Goal: Check status: Check status

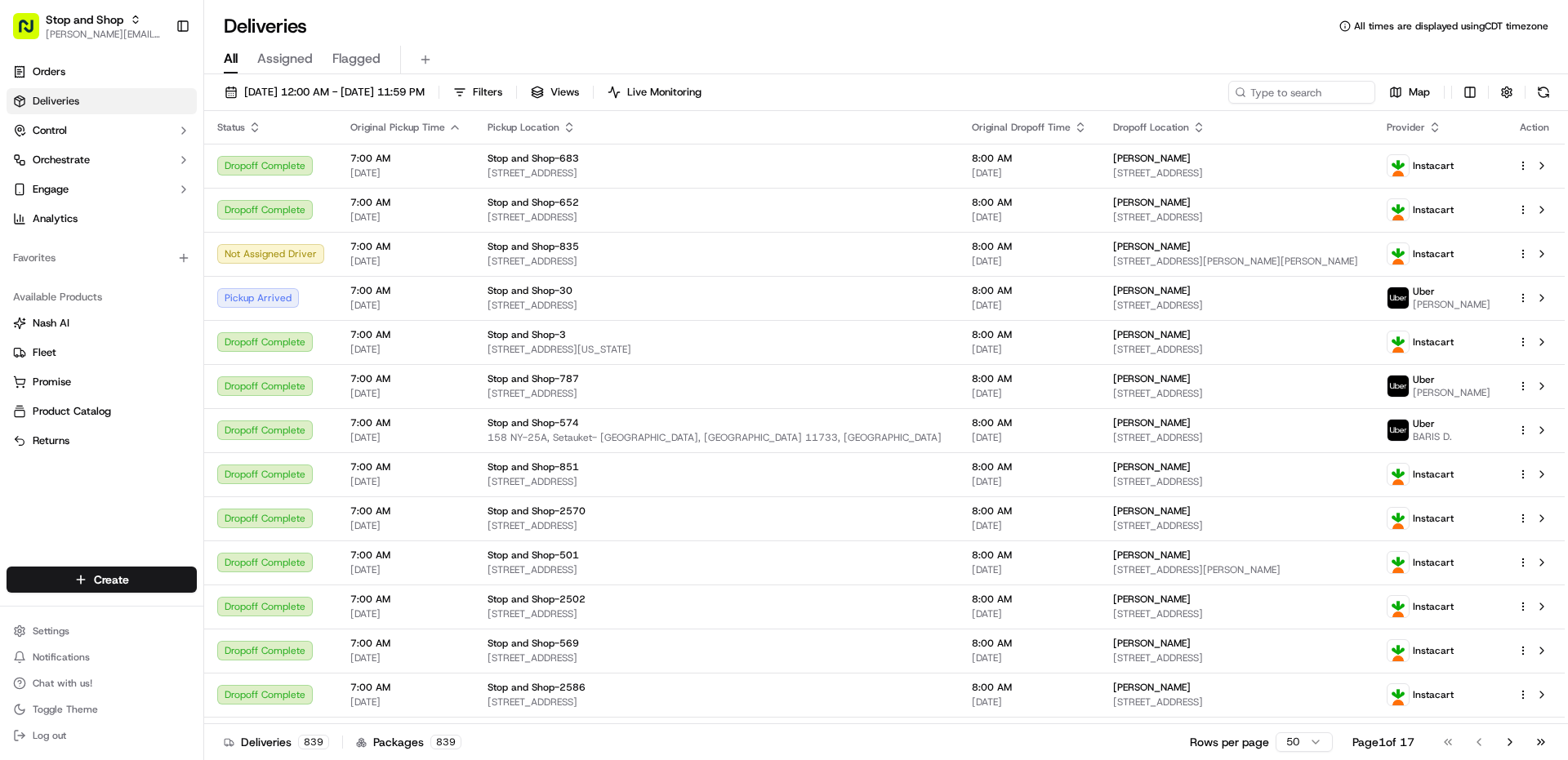
click at [81, 18] on span "Stop and Shop" at bounding box center [84, 20] width 78 height 17
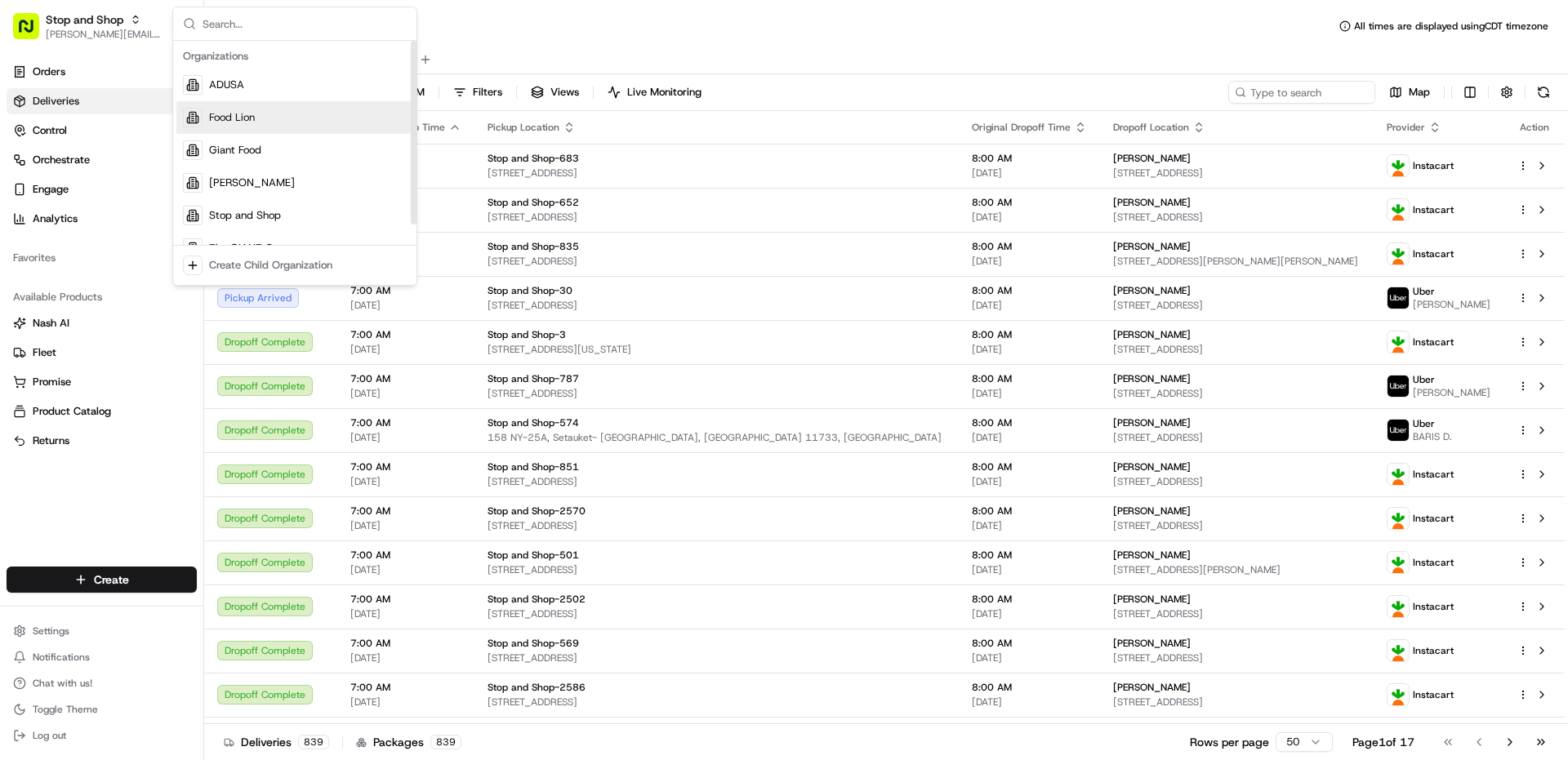
click at [250, 107] on div "Food Lion" at bounding box center [295, 117] width 237 height 32
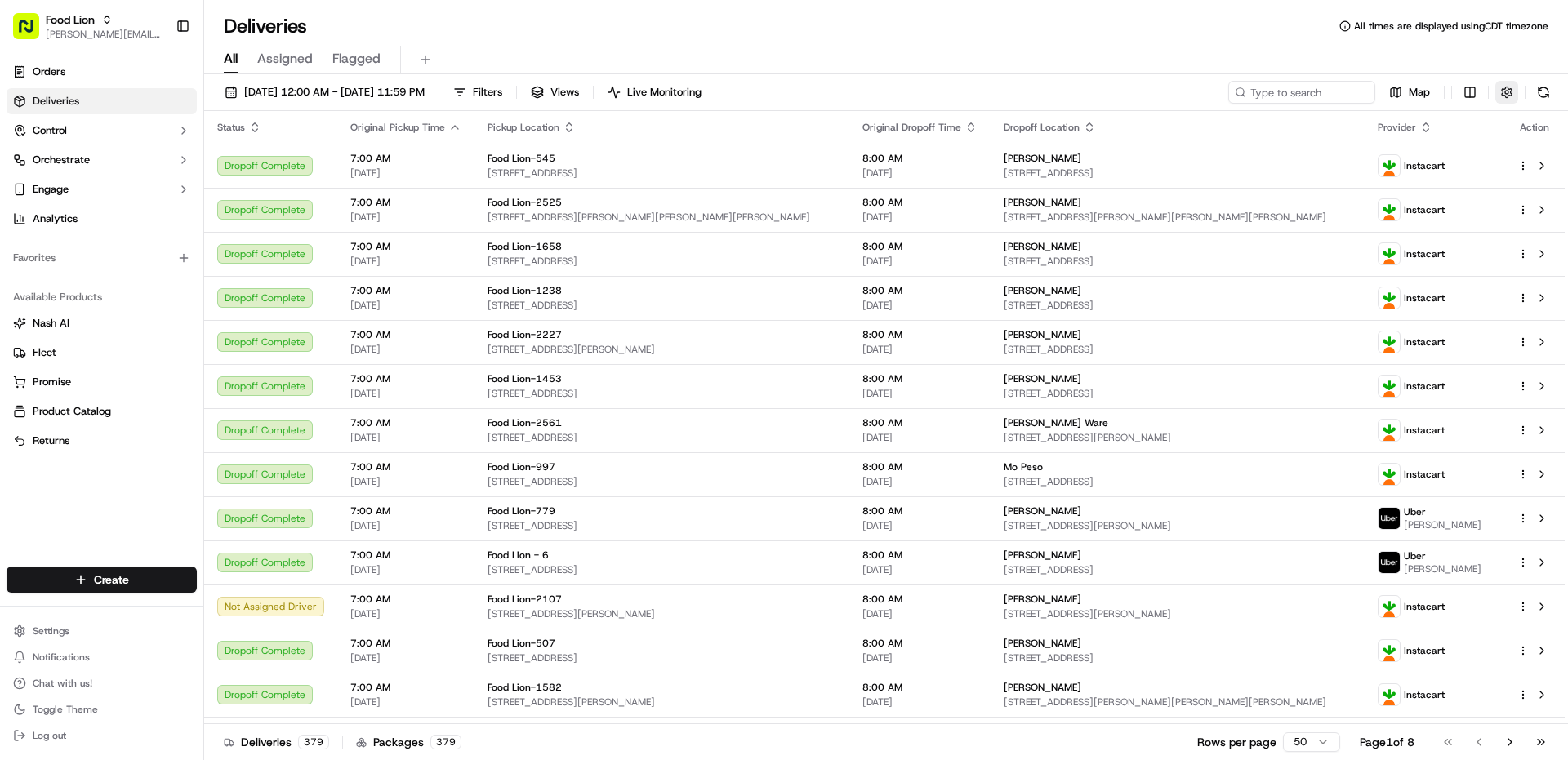
click at [1504, 93] on button "button" at bounding box center [1507, 93] width 23 height 23
click at [1432, 150] on html "Food Lion [PERSON_NAME][EMAIL_ADDRESS][PERSON_NAME][DOMAIN_NAME] Toggle Sidebar…" at bounding box center [784, 380] width 1568 height 760
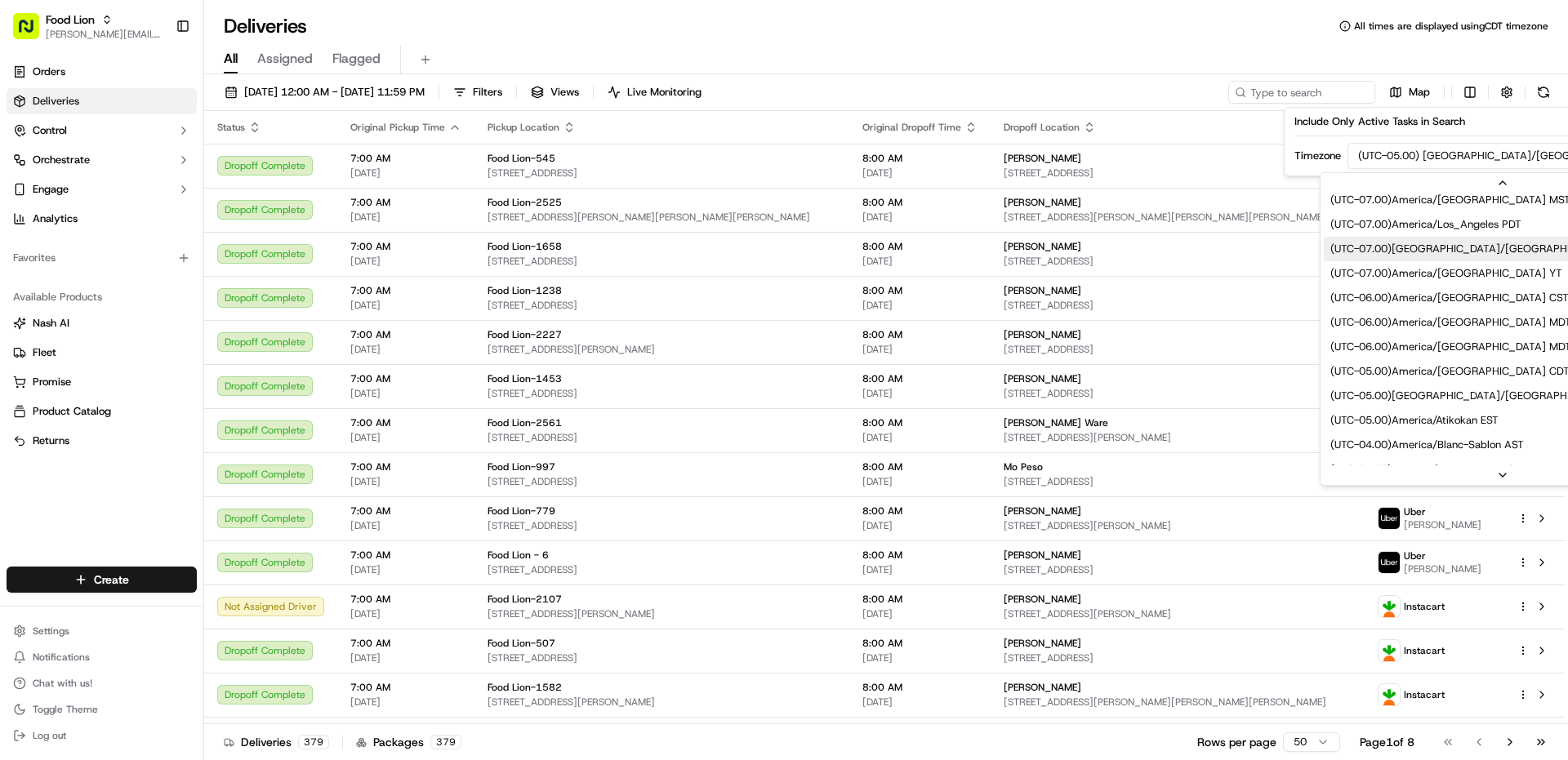
scroll to position [245, 0]
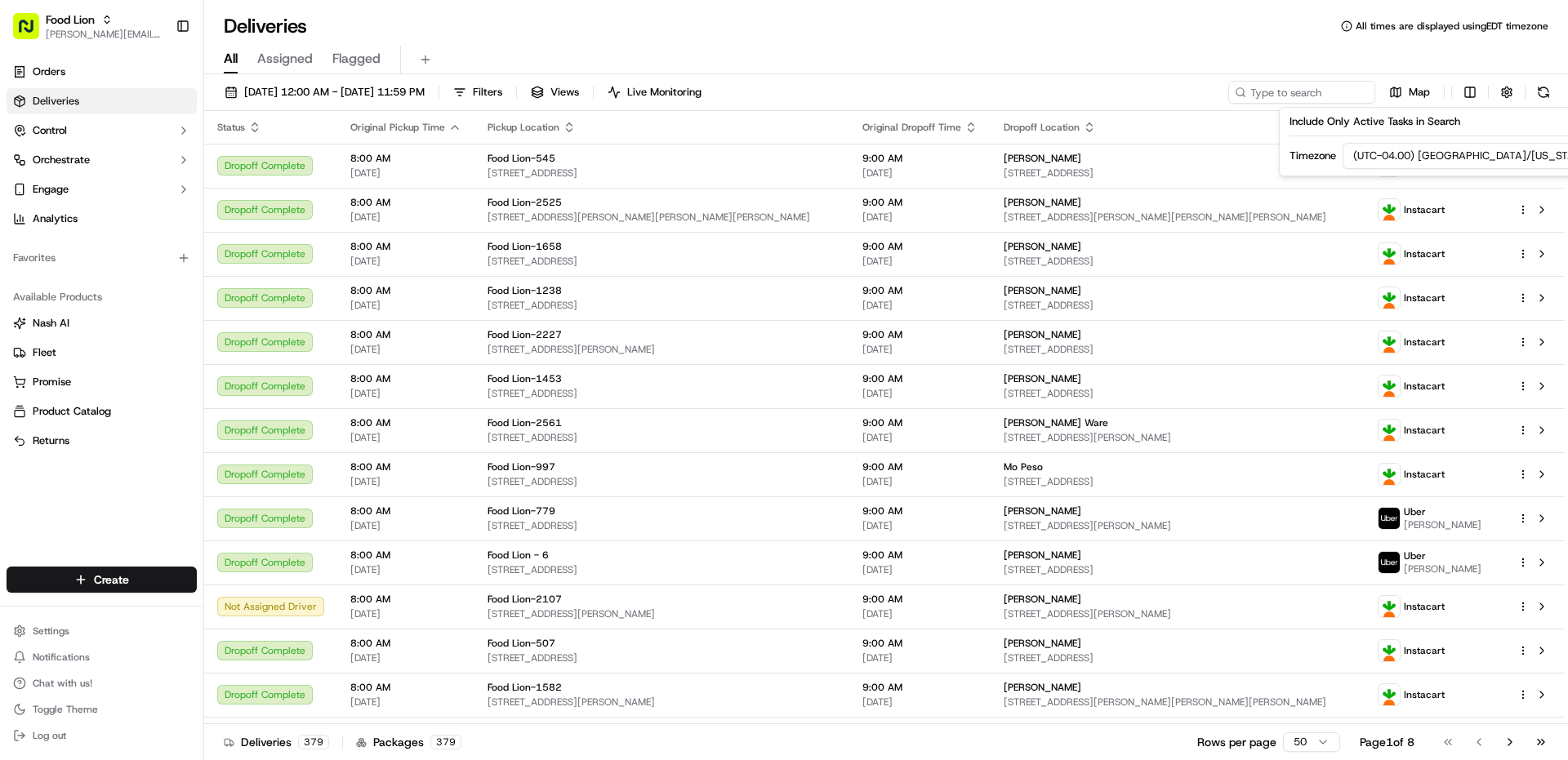
click at [1031, 36] on div "Deliveries All times are displayed using EDT timezone" at bounding box center [885, 26] width 1363 height 26
click at [88, 140] on button "Control" at bounding box center [102, 131] width 191 height 26
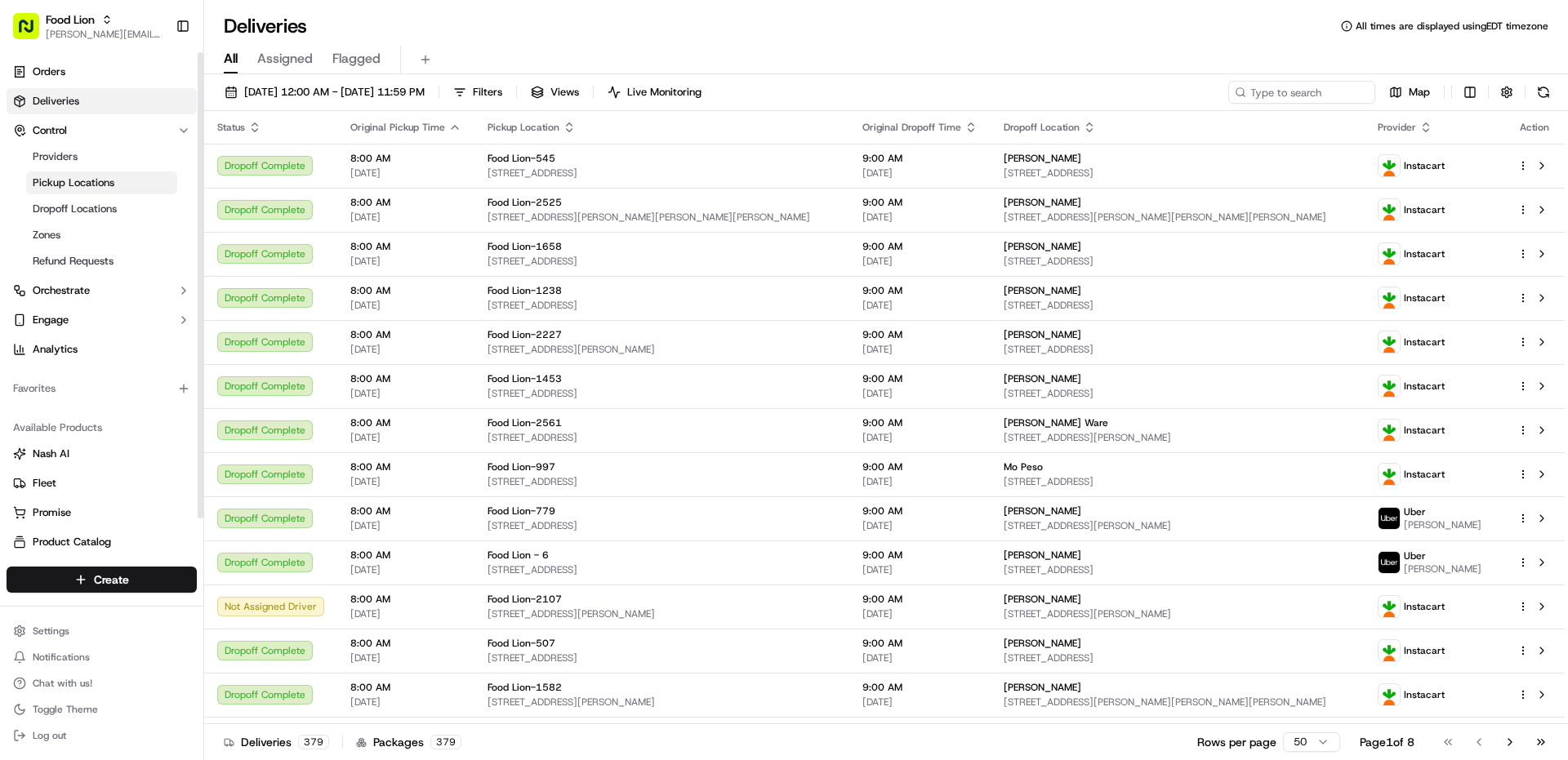
click at [98, 182] on span "Pickup Locations" at bounding box center [73, 183] width 82 height 15
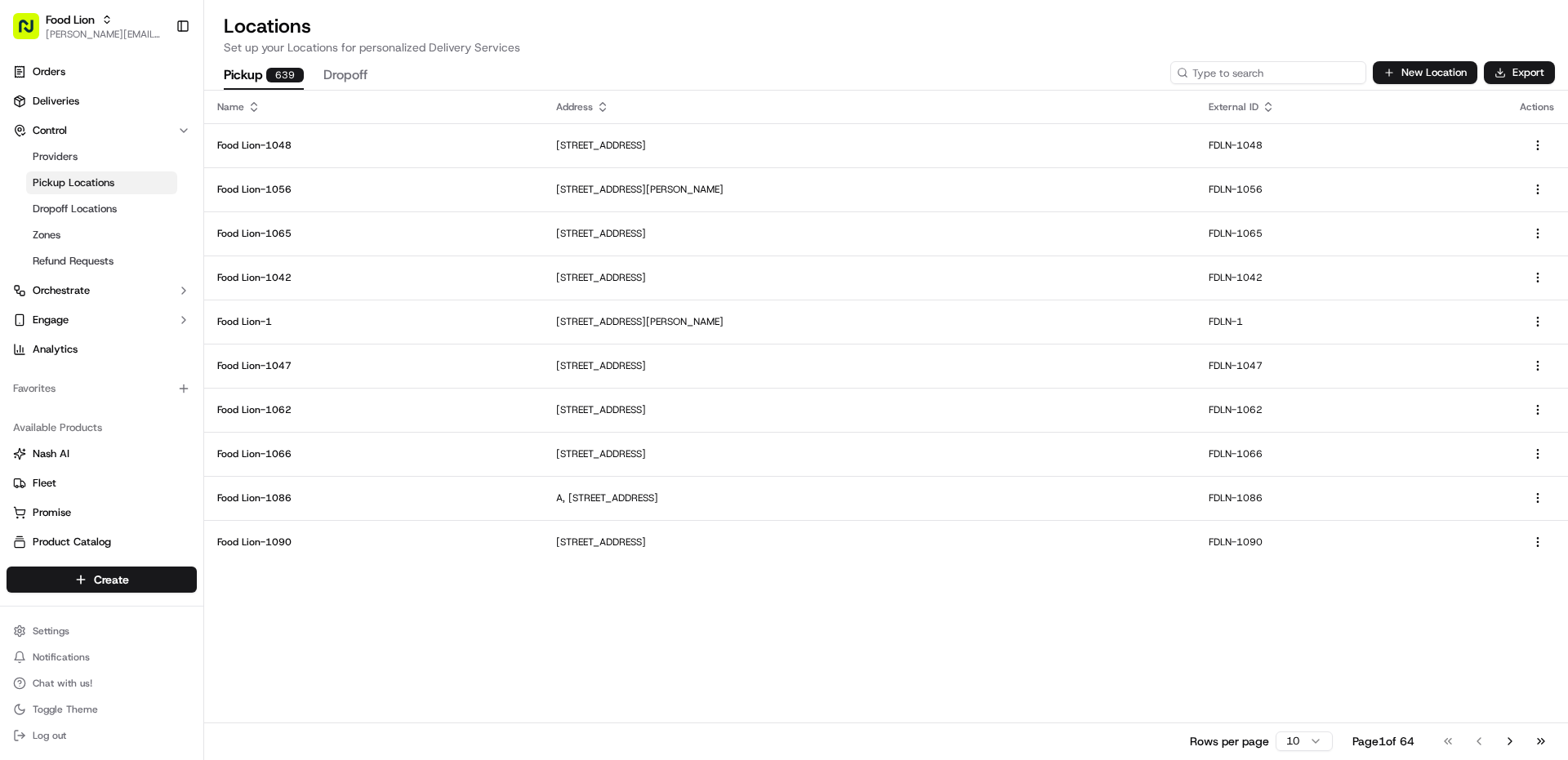
click at [1295, 76] on input at bounding box center [1268, 73] width 196 height 23
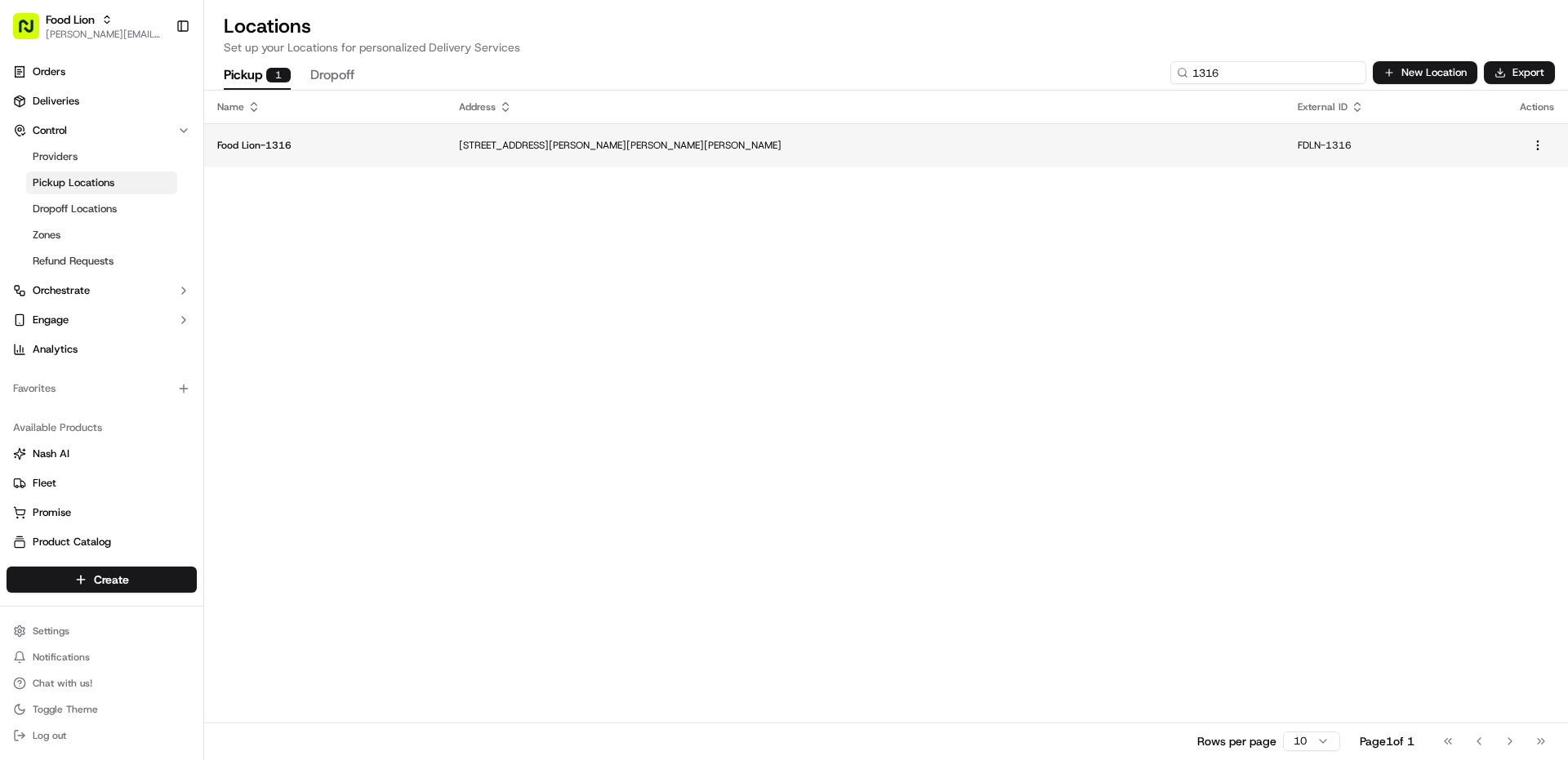
type input "1316"
click at [585, 147] on p "[STREET_ADDRESS][PERSON_NAME][PERSON_NAME][PERSON_NAME]" at bounding box center [865, 146] width 813 height 13
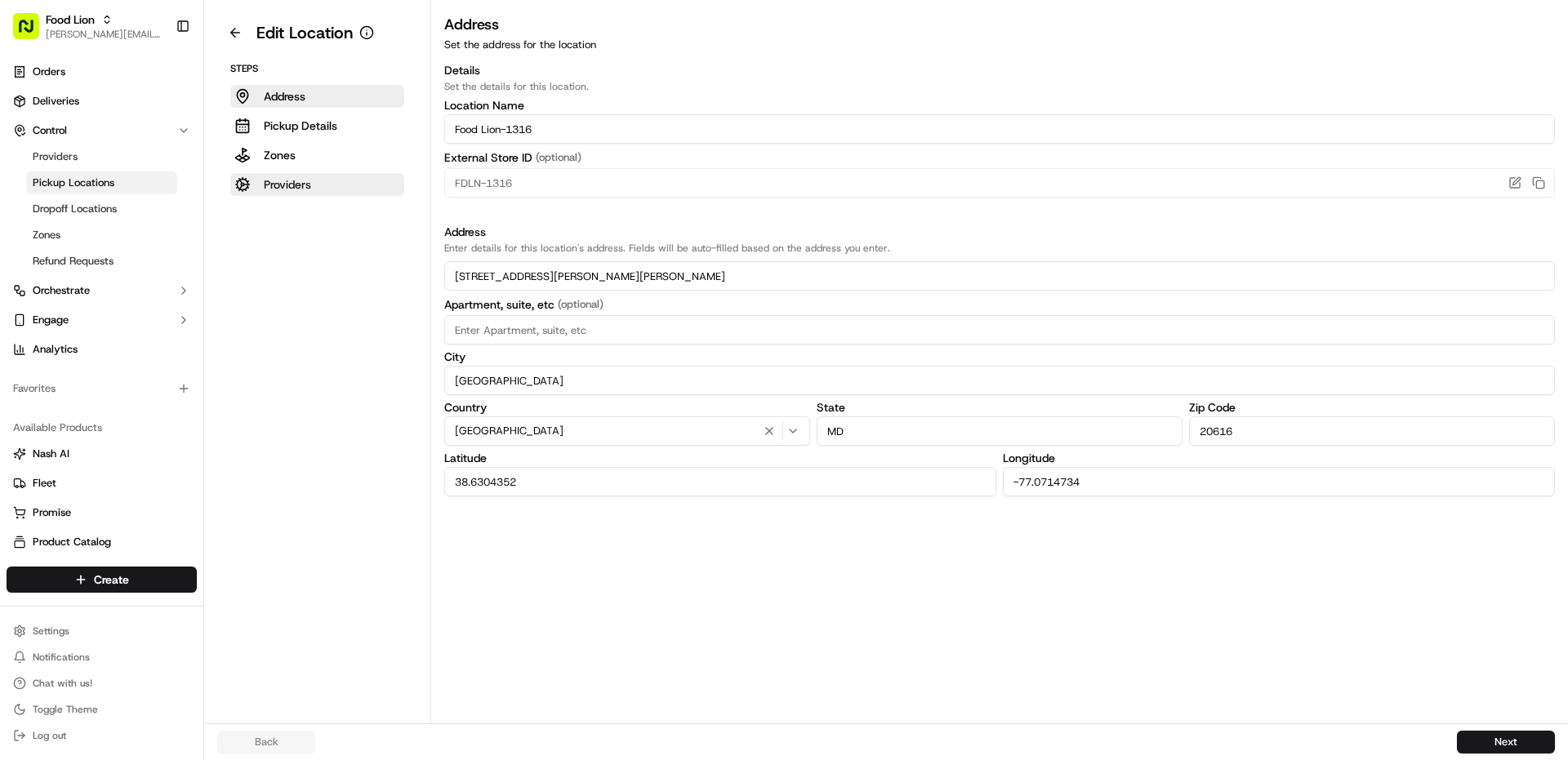
click at [257, 187] on button "Providers" at bounding box center [317, 185] width 174 height 23
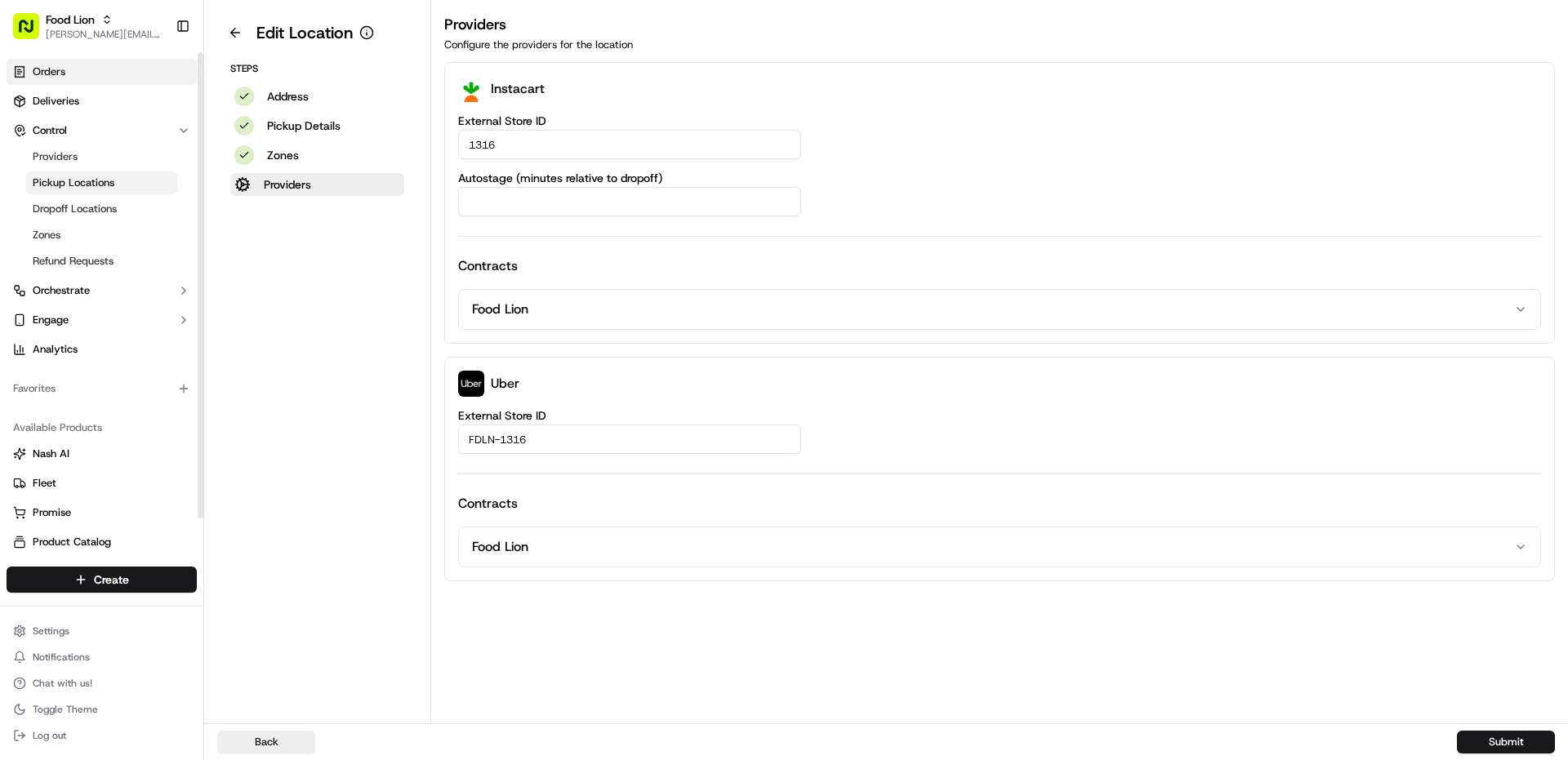
click at [81, 59] on link "Orders" at bounding box center [102, 72] width 191 height 26
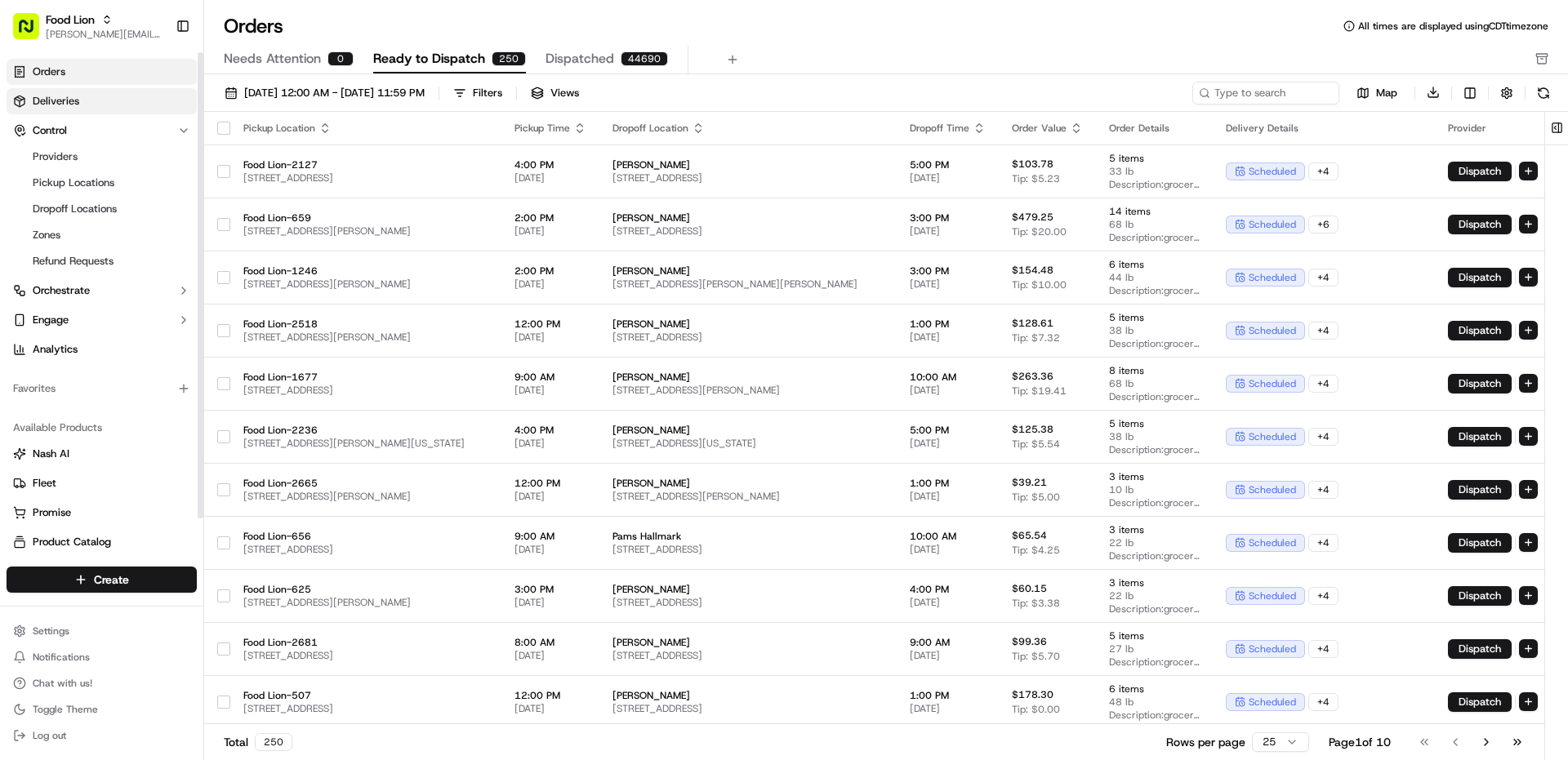
click at [107, 112] on link "Deliveries" at bounding box center [102, 101] width 191 height 26
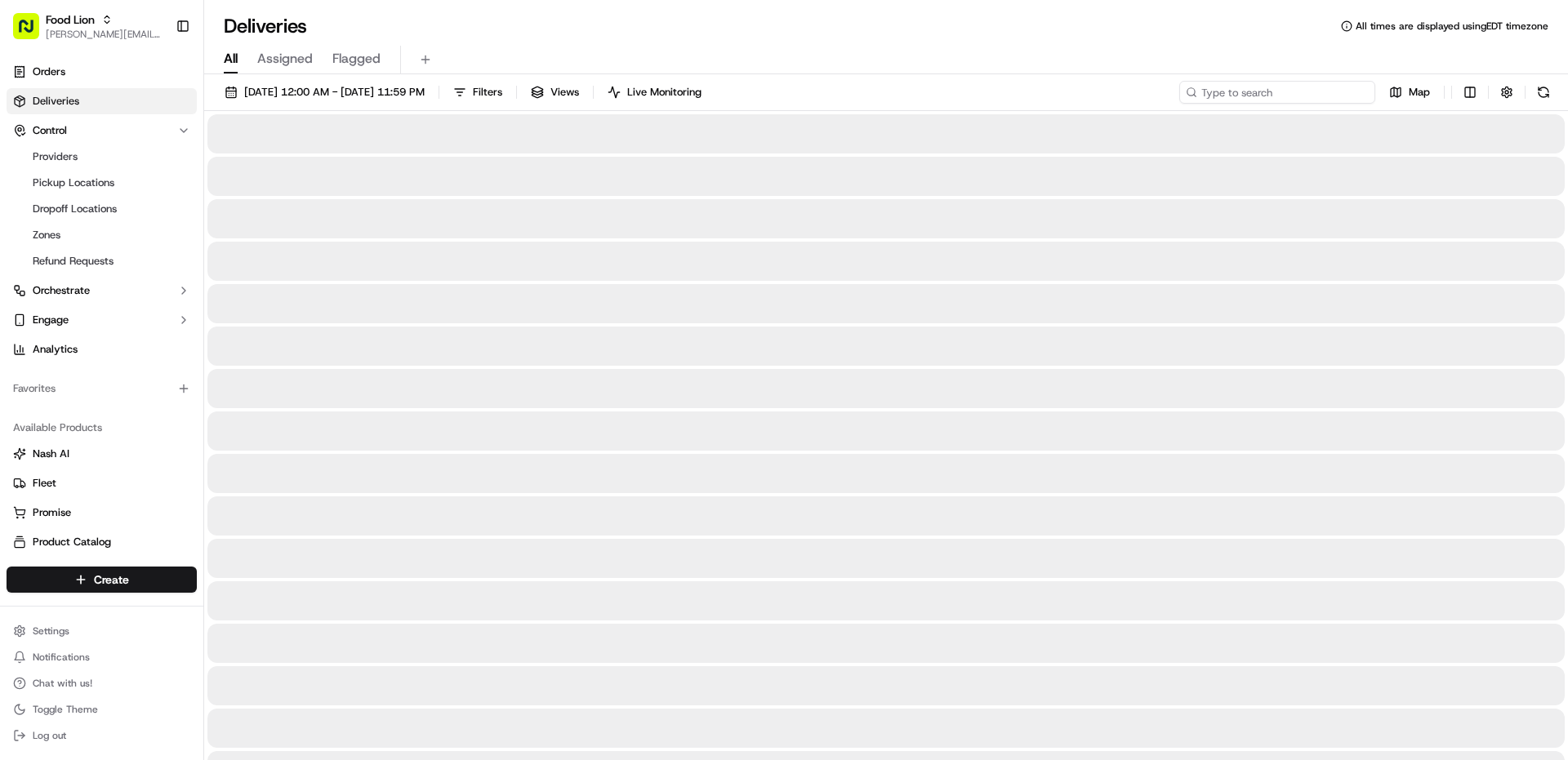
click at [1325, 94] on input at bounding box center [1276, 93] width 196 height 23
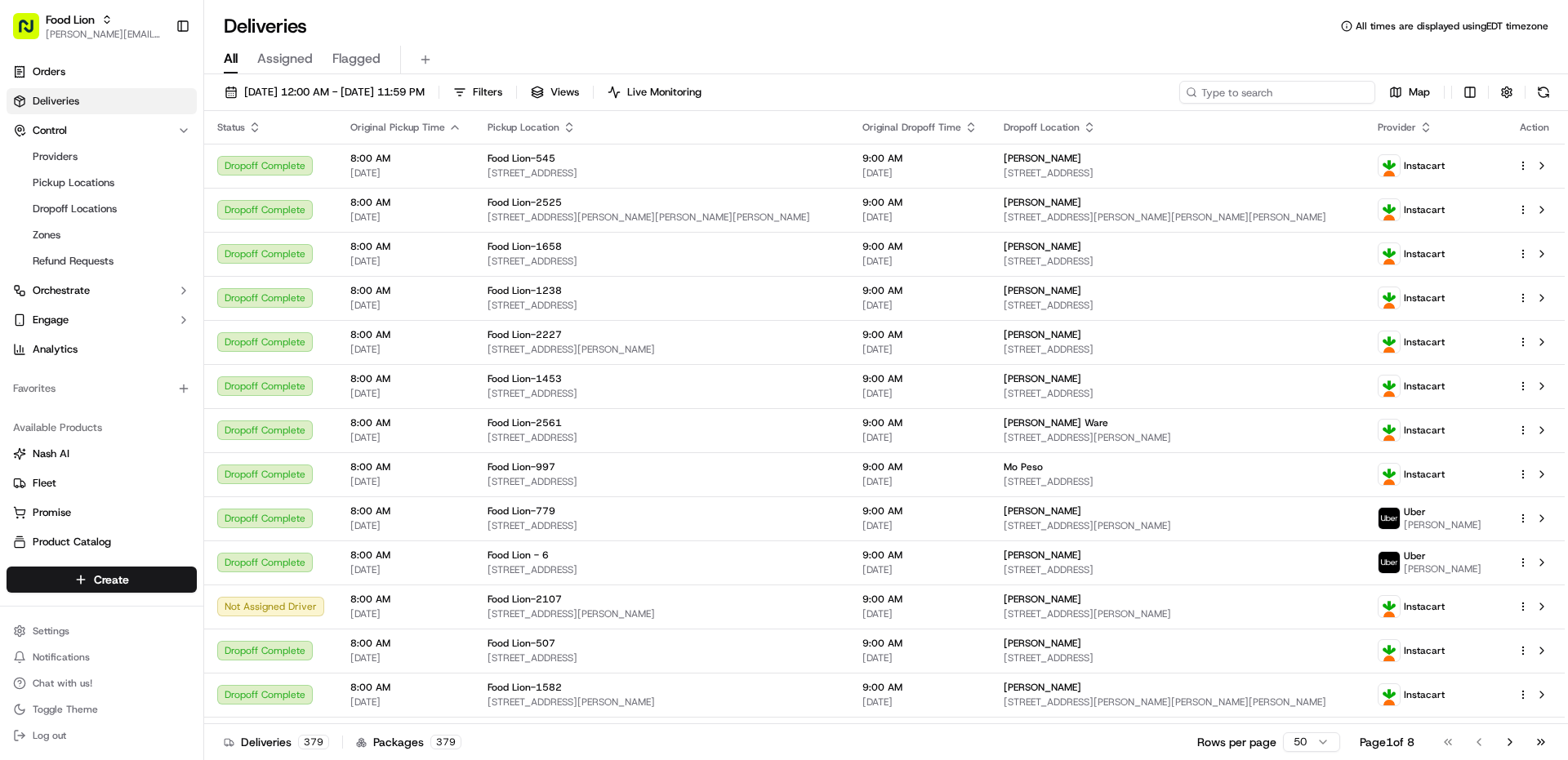
paste input "m711461975"
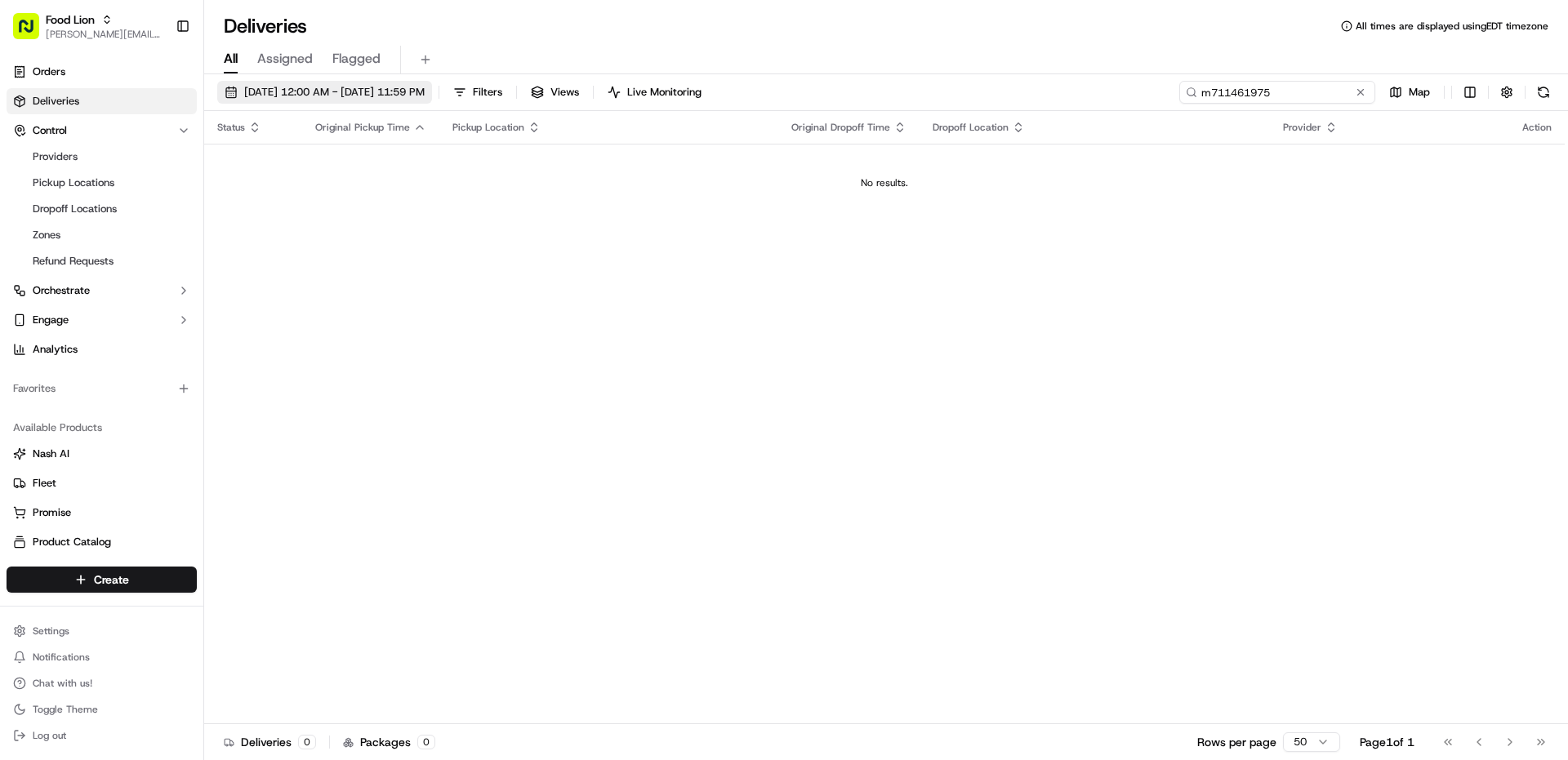
type input "m711461975"
click at [381, 94] on span "[DATE] 12:00 AM - [DATE] 11:59 PM" at bounding box center [335, 93] width 181 height 15
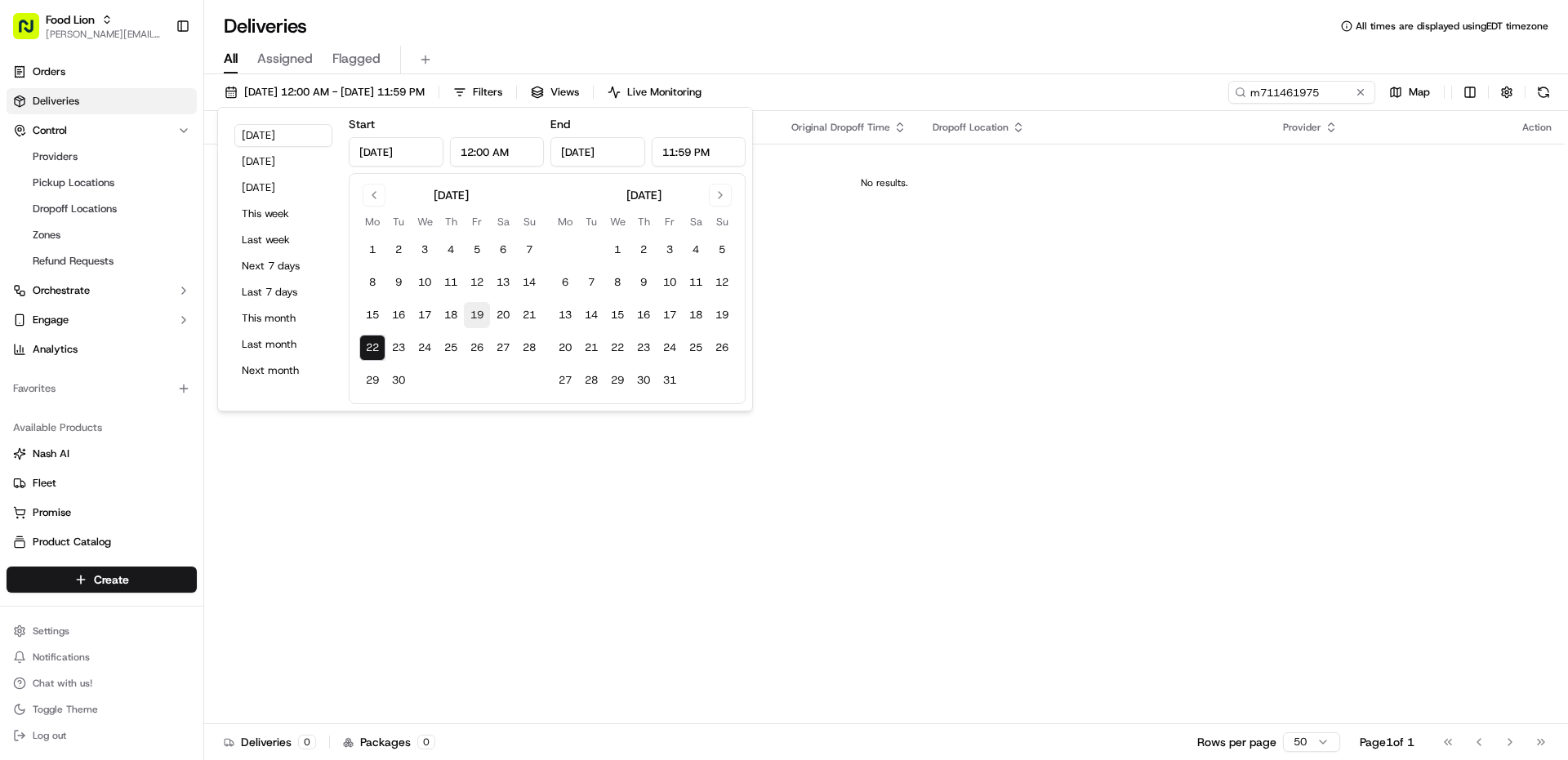
click at [471, 310] on button "19" at bounding box center [477, 315] width 27 height 26
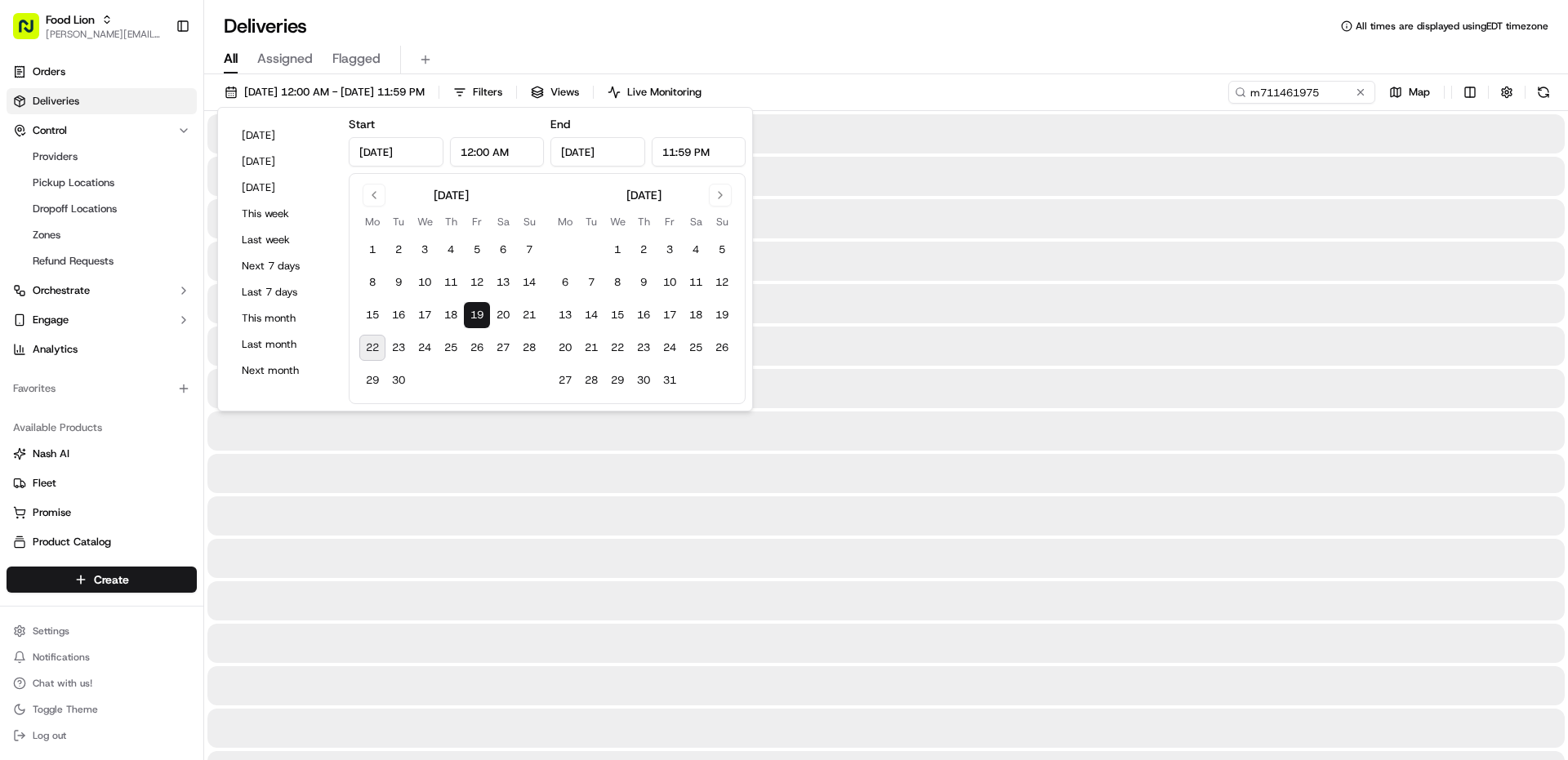
type input "[DATE]"
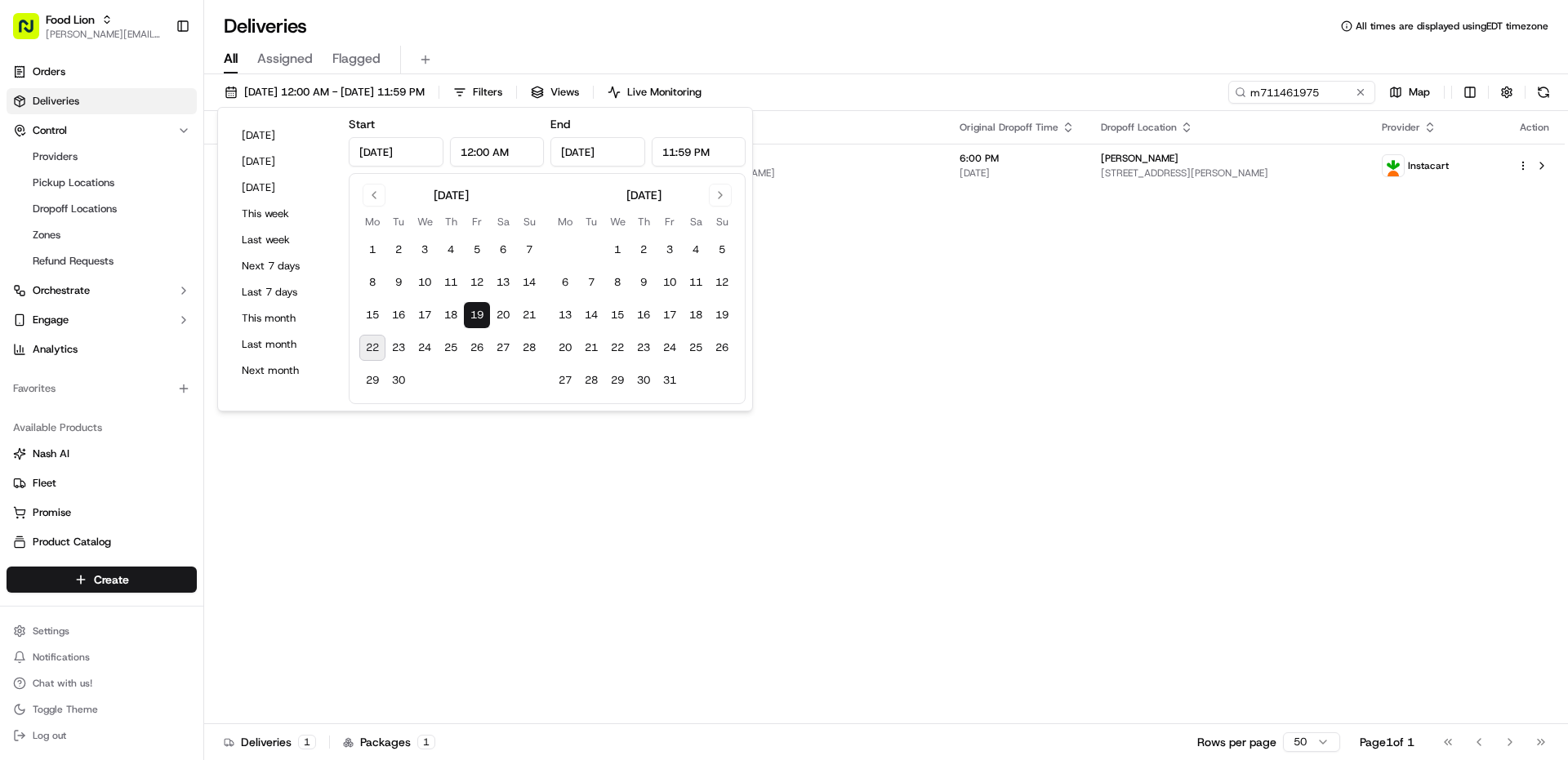
click at [364, 344] on button "22" at bounding box center [373, 348] width 27 height 26
type input "[DATE]"
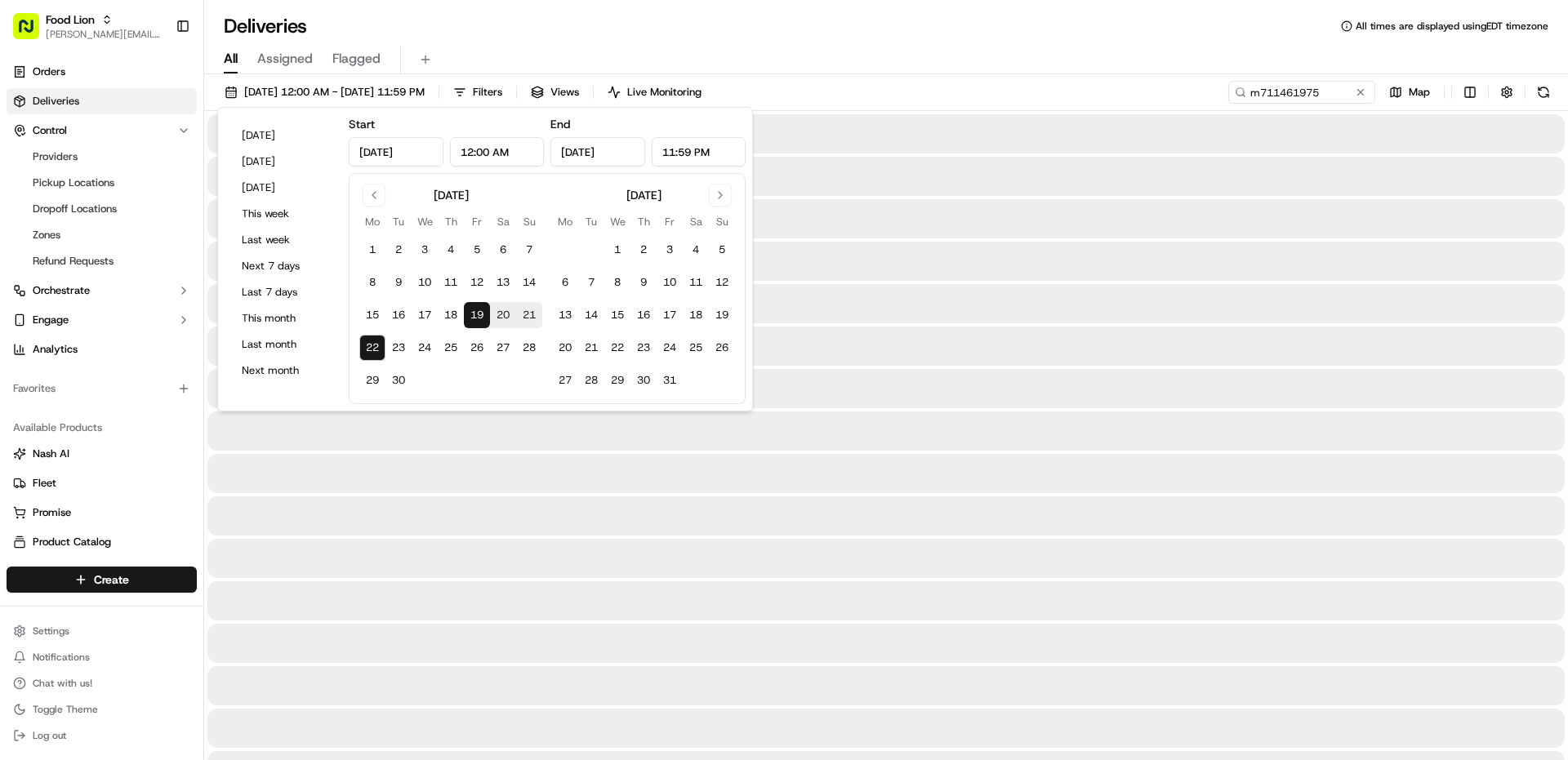
click at [786, 9] on div "Deliveries All times are displayed using EDT timezone All Assigned Flagged [DAT…" at bounding box center [885, 380] width 1363 height 760
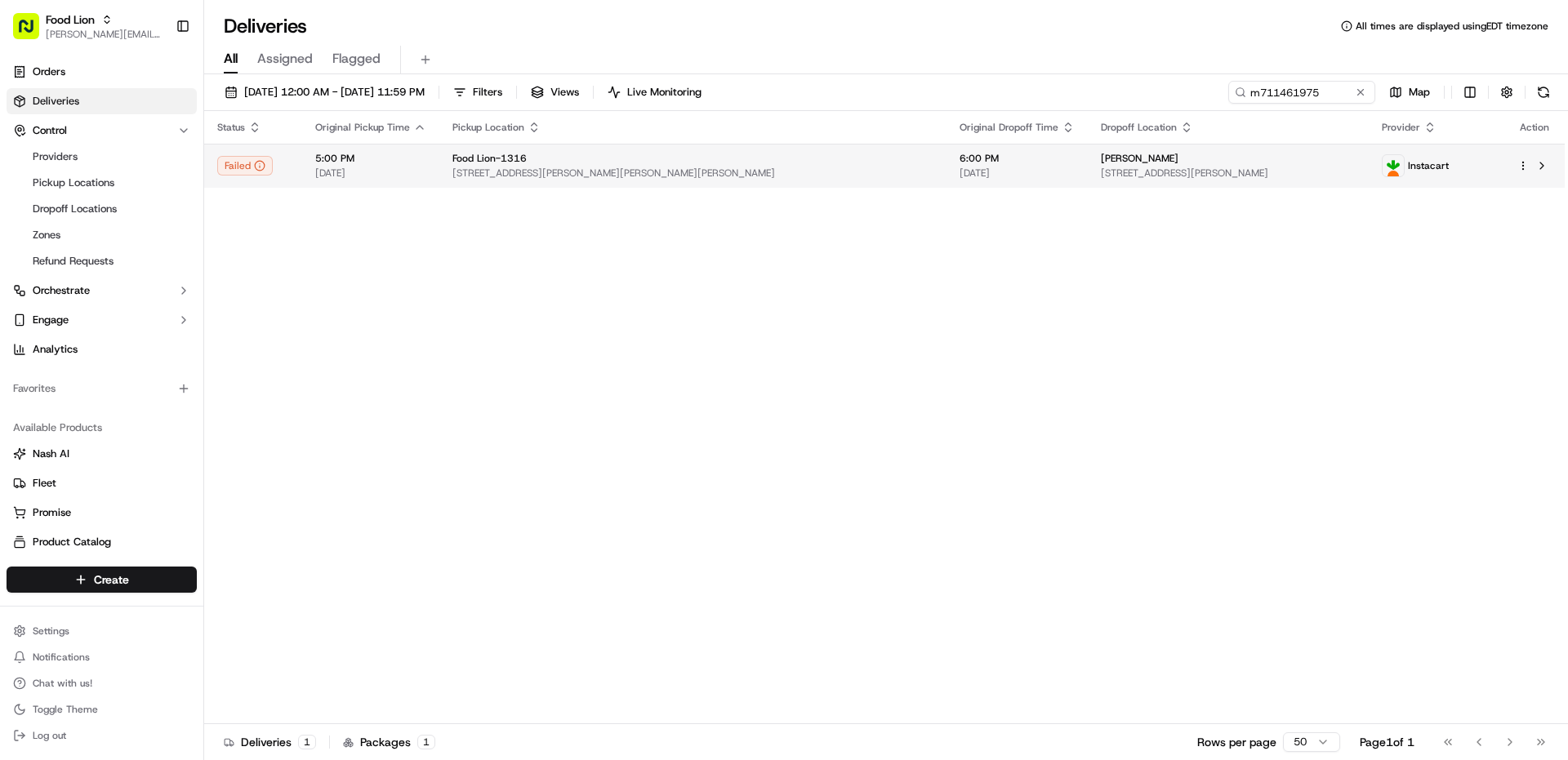
click at [554, 184] on td "Food Lion-[GEOGRAPHIC_DATA][STREET_ADDRESS][PERSON_NAME][PERSON_NAME][PERSON_NA…" at bounding box center [692, 165] width 507 height 44
click at [1546, 165] on button at bounding box center [1541, 166] width 20 height 20
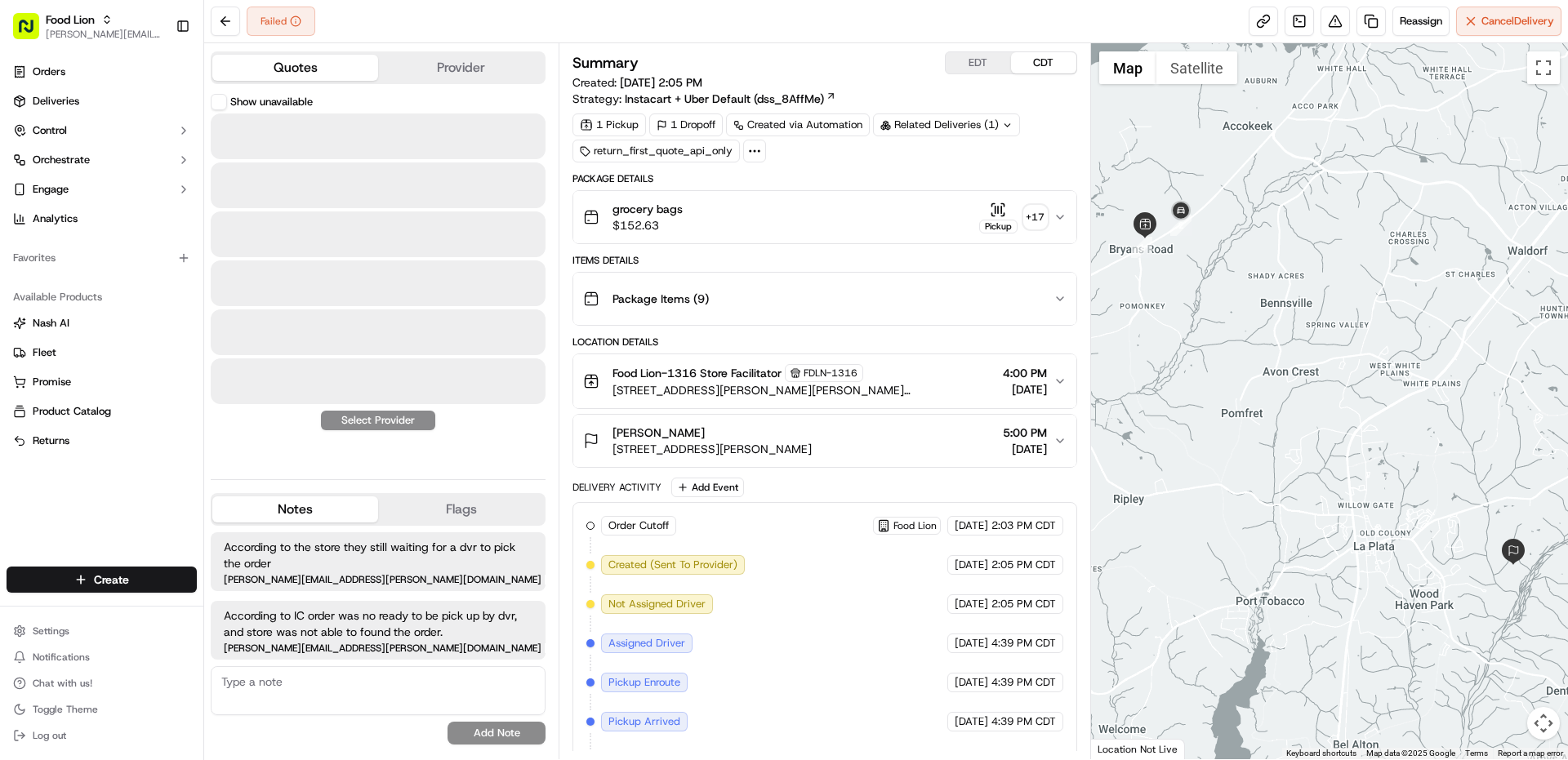
click at [314, 62] on button "Quotes" at bounding box center [295, 68] width 166 height 26
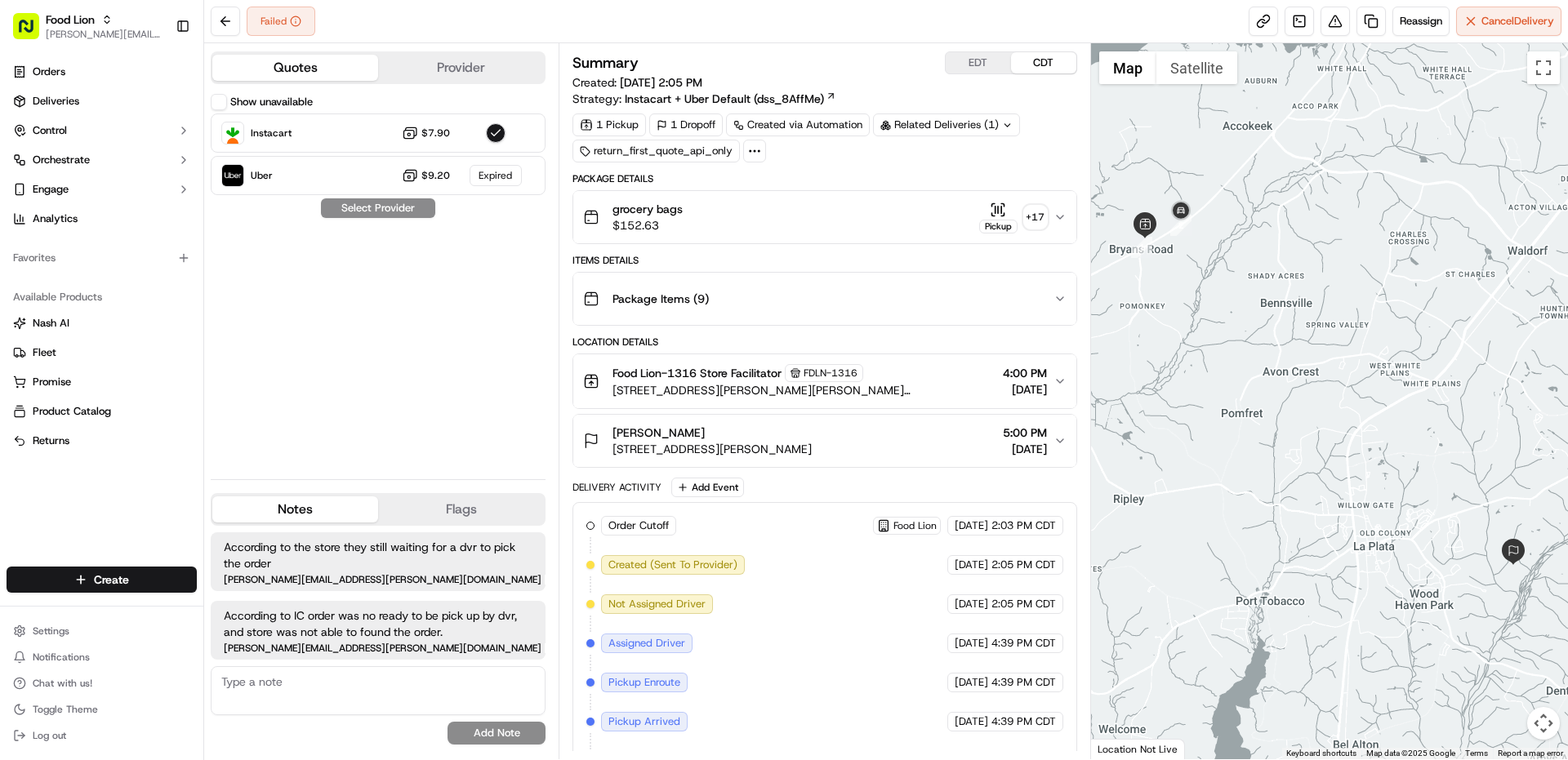
click at [480, 65] on button "Provider" at bounding box center [461, 68] width 166 height 26
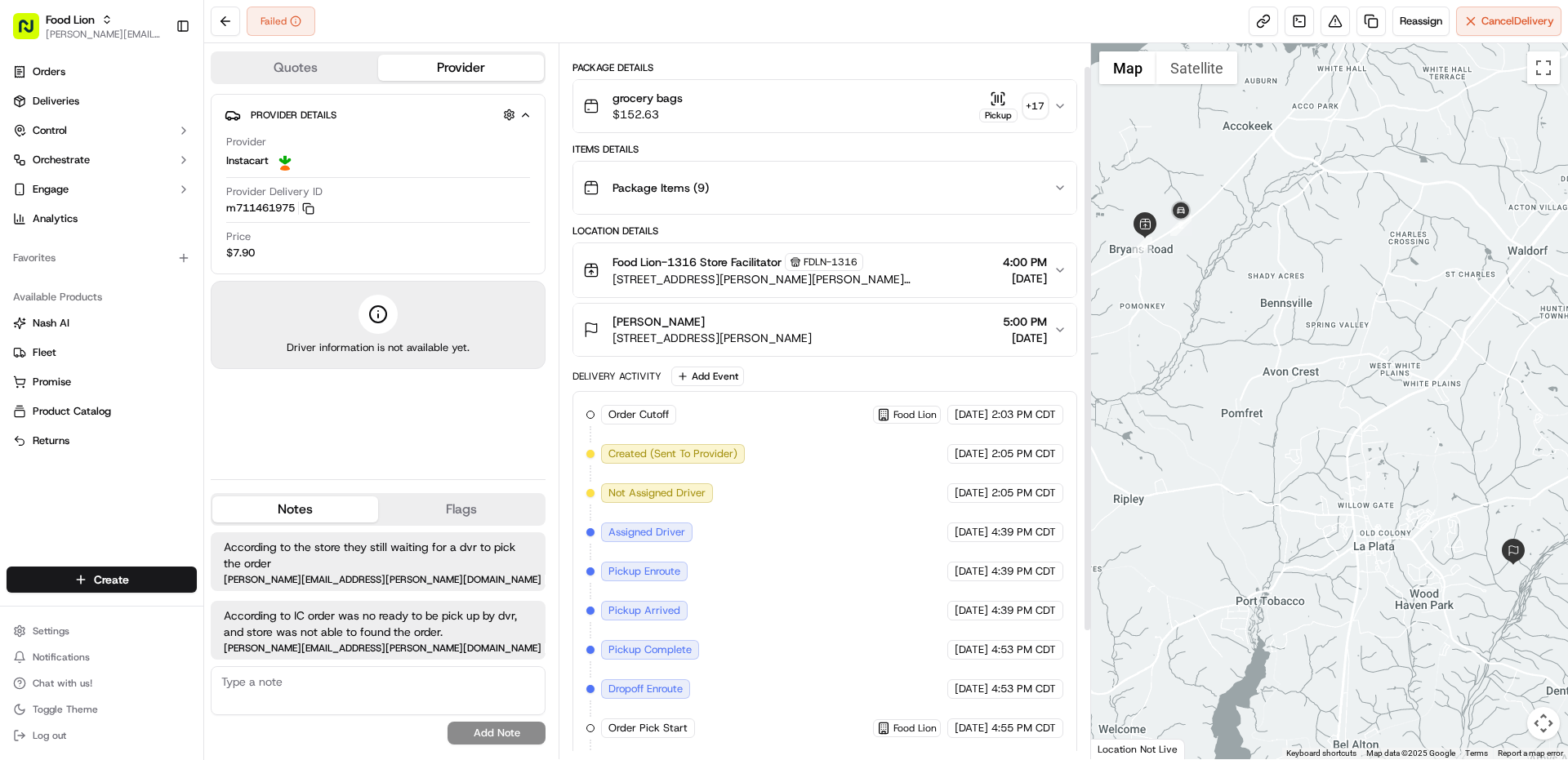
scroll to position [27, 0]
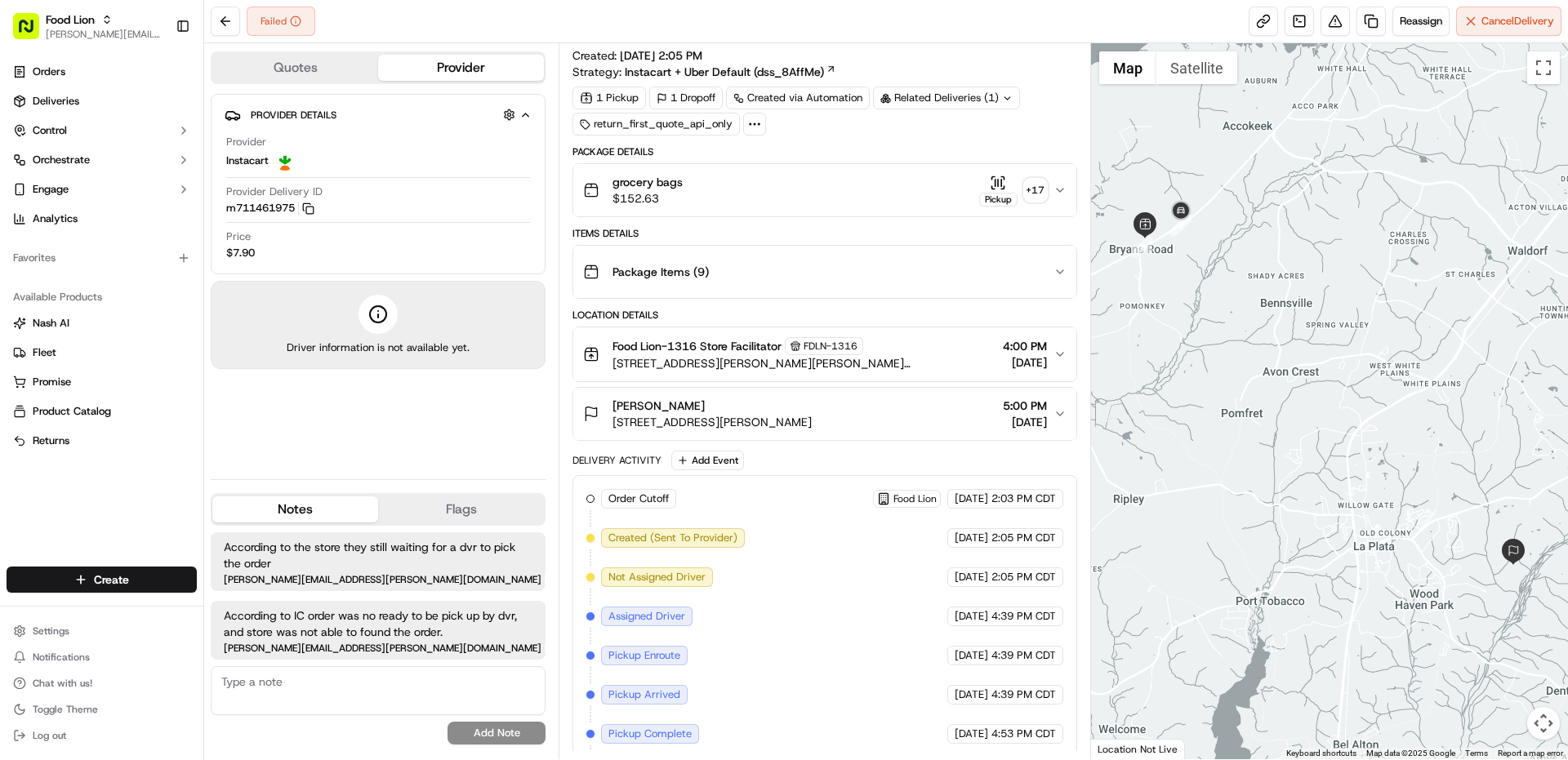
click at [978, 252] on button "Package Items ( 9 )" at bounding box center [824, 272] width 502 height 52
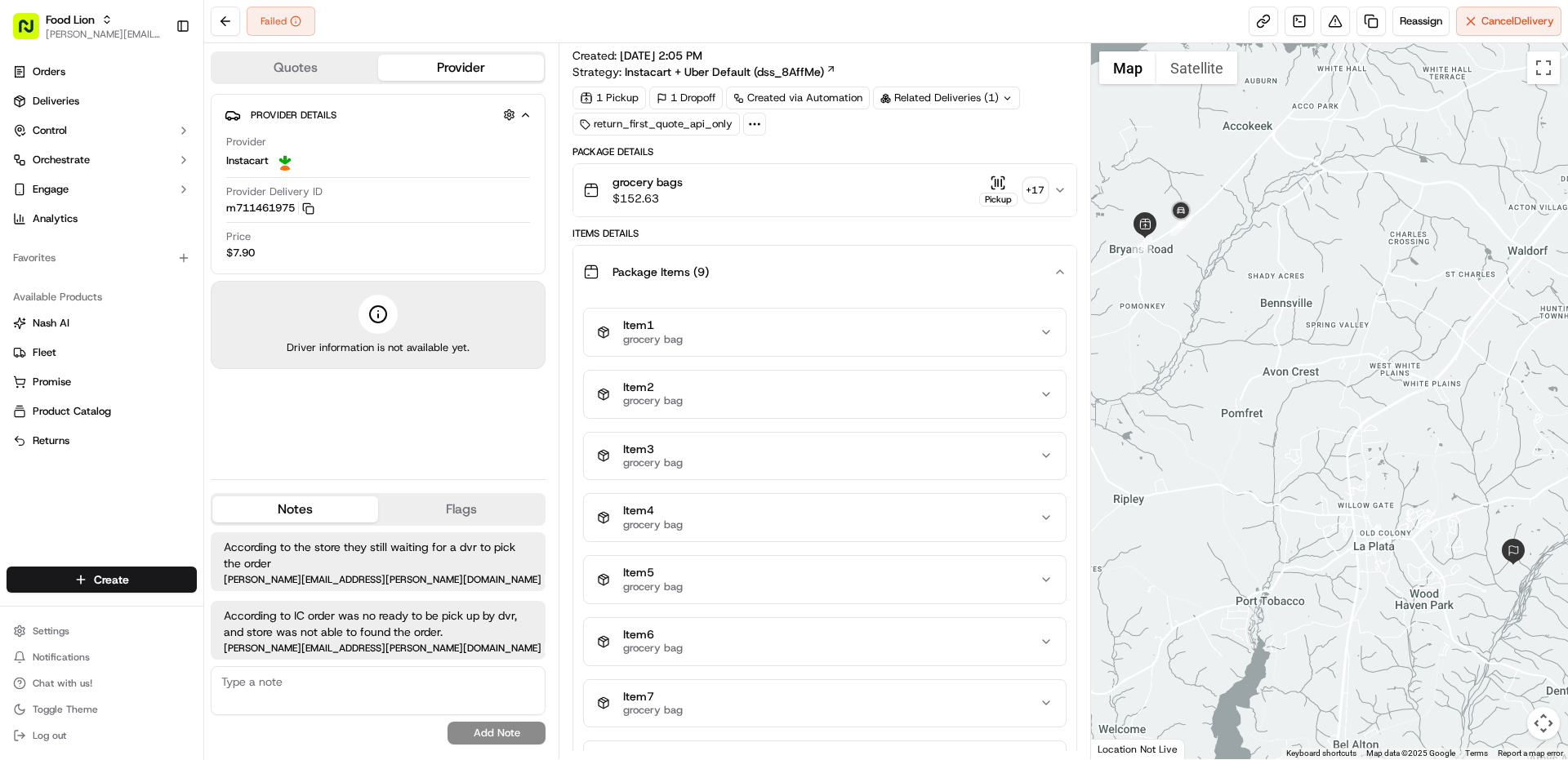
click at [978, 268] on div "Package Items ( 9 )" at bounding box center [818, 272] width 470 height 32
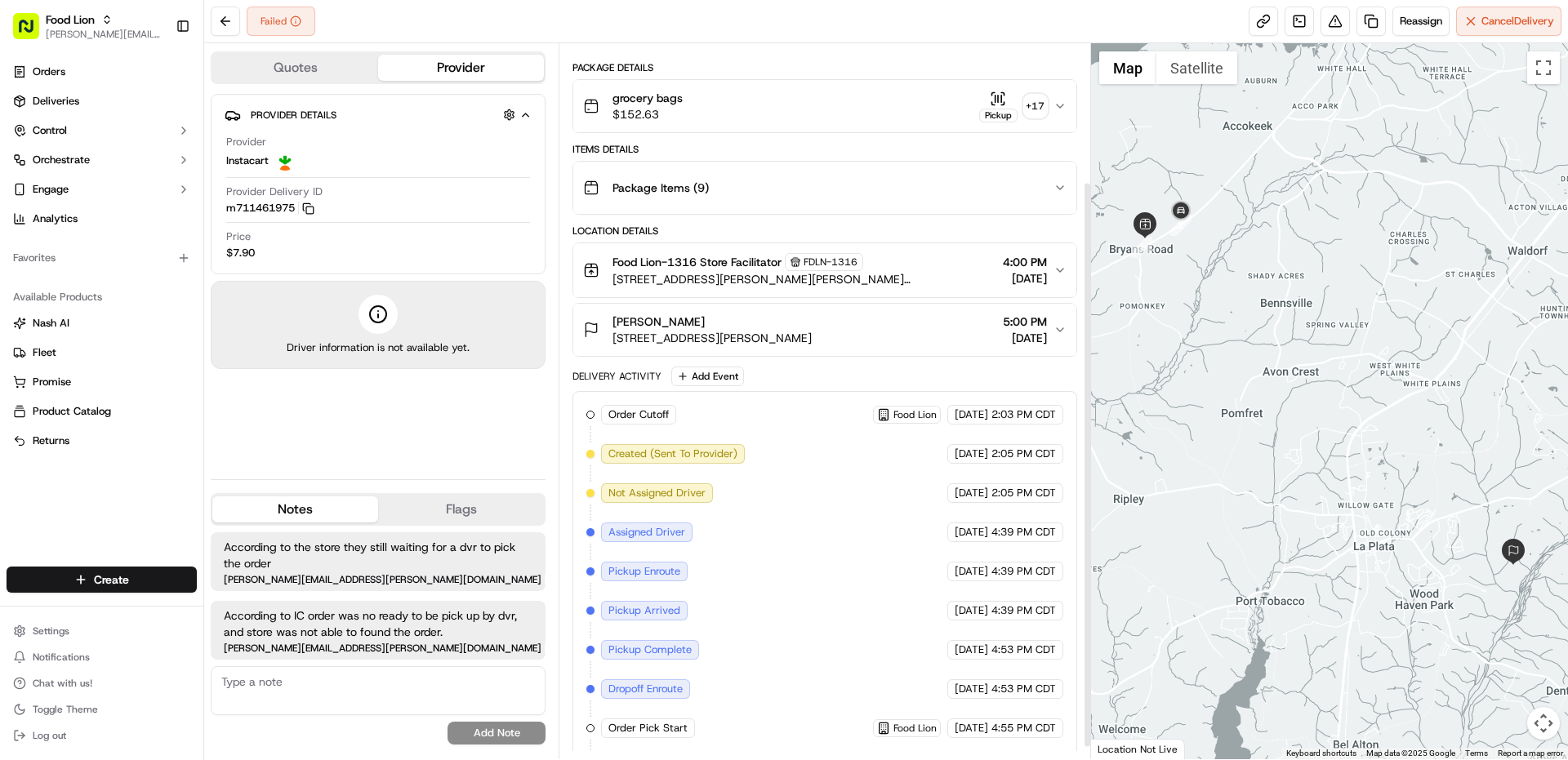
scroll to position [0, 0]
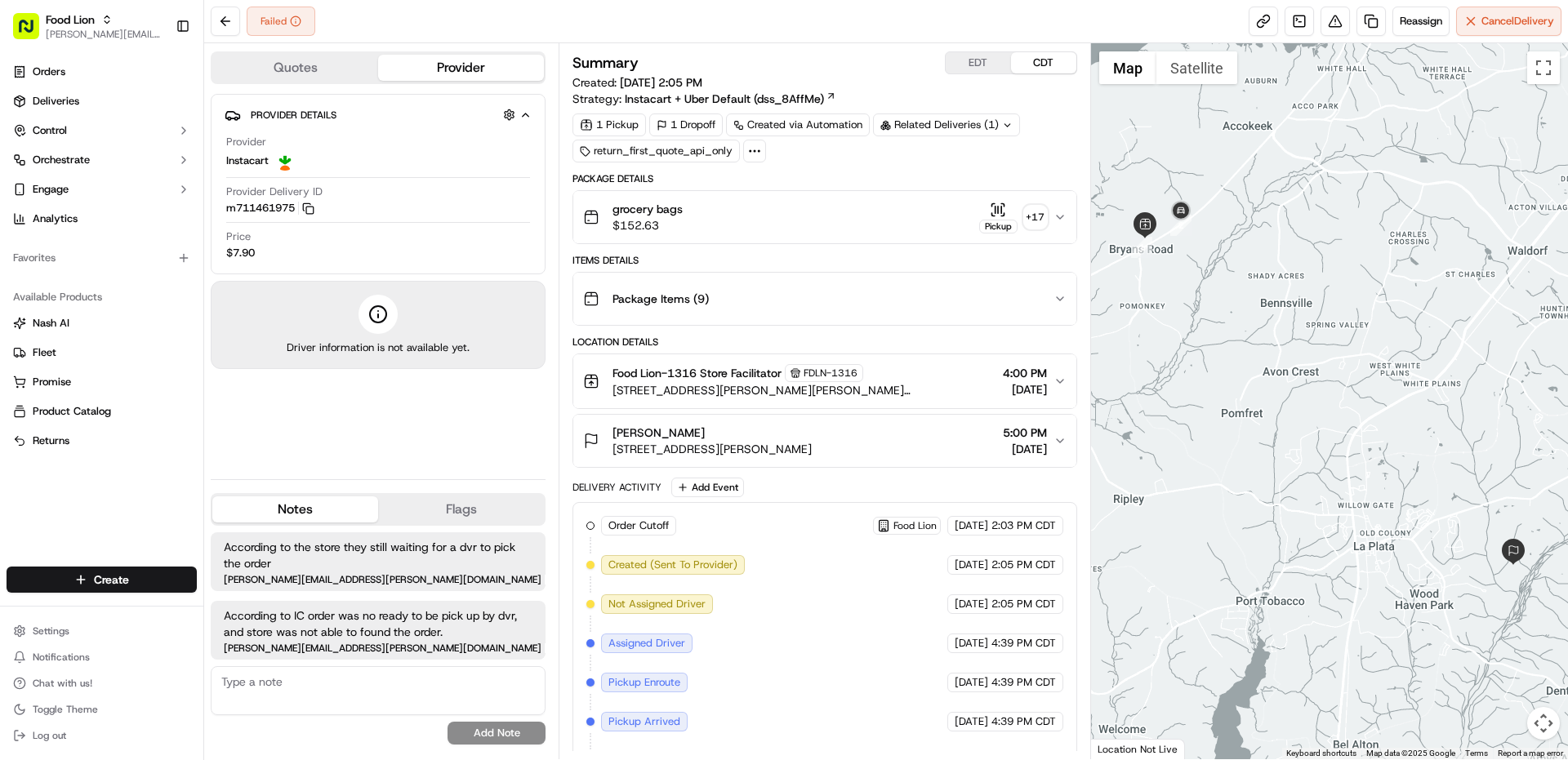
click at [300, 69] on button "Quotes" at bounding box center [295, 68] width 166 height 26
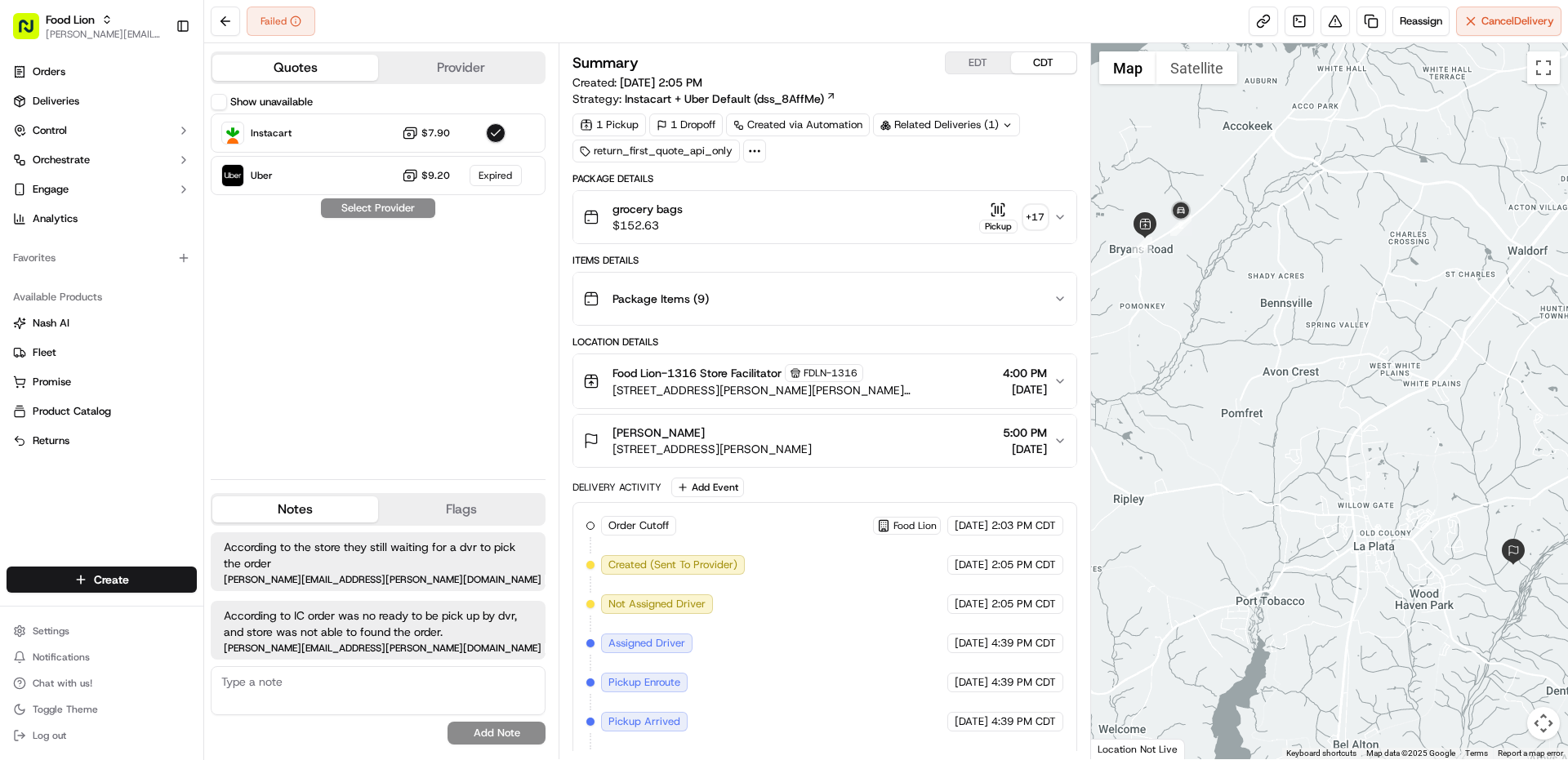
click at [502, 65] on button "Provider" at bounding box center [461, 68] width 166 height 26
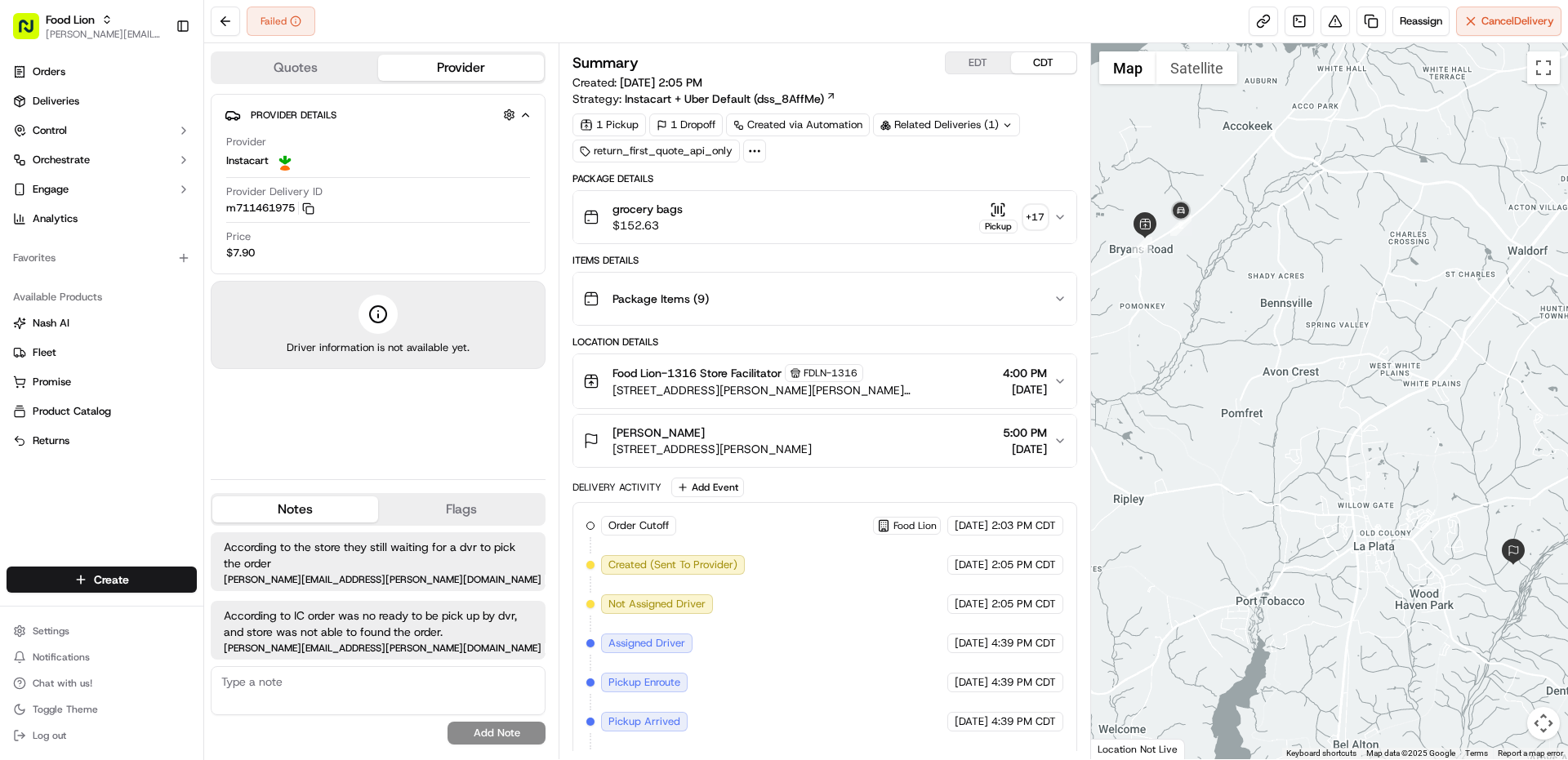
click at [290, 63] on button "Quotes" at bounding box center [295, 68] width 166 height 26
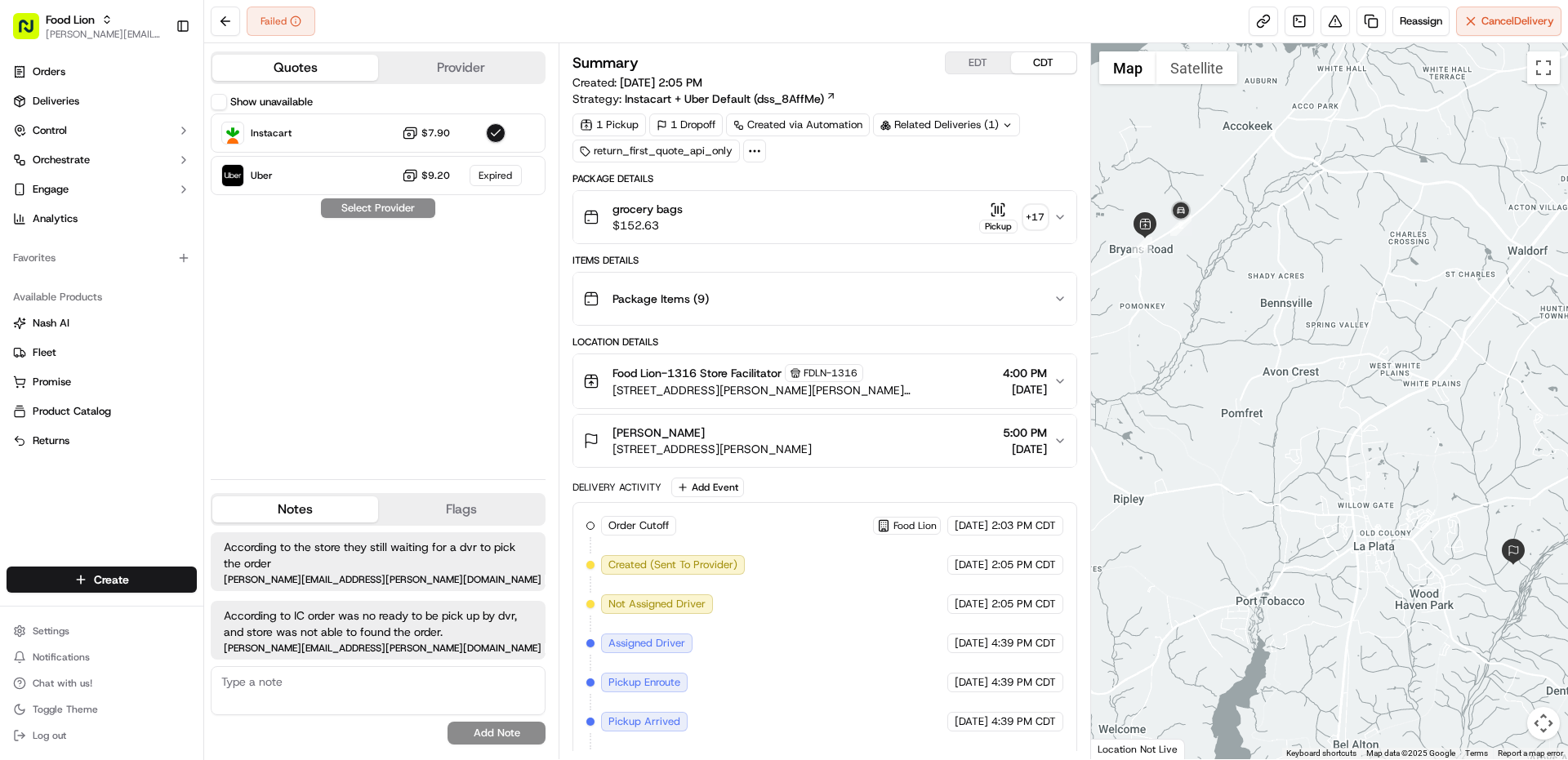
click at [244, 102] on label "Show unavailable" at bounding box center [272, 102] width 83 height 15
click at [227, 102] on button "Show unavailable" at bounding box center [219, 102] width 17 height 17
click at [243, 98] on label "Show unavailable" at bounding box center [272, 102] width 83 height 15
click at [227, 98] on button "Show unavailable" at bounding box center [219, 102] width 17 height 17
click at [513, 67] on button "Provider" at bounding box center [461, 68] width 166 height 26
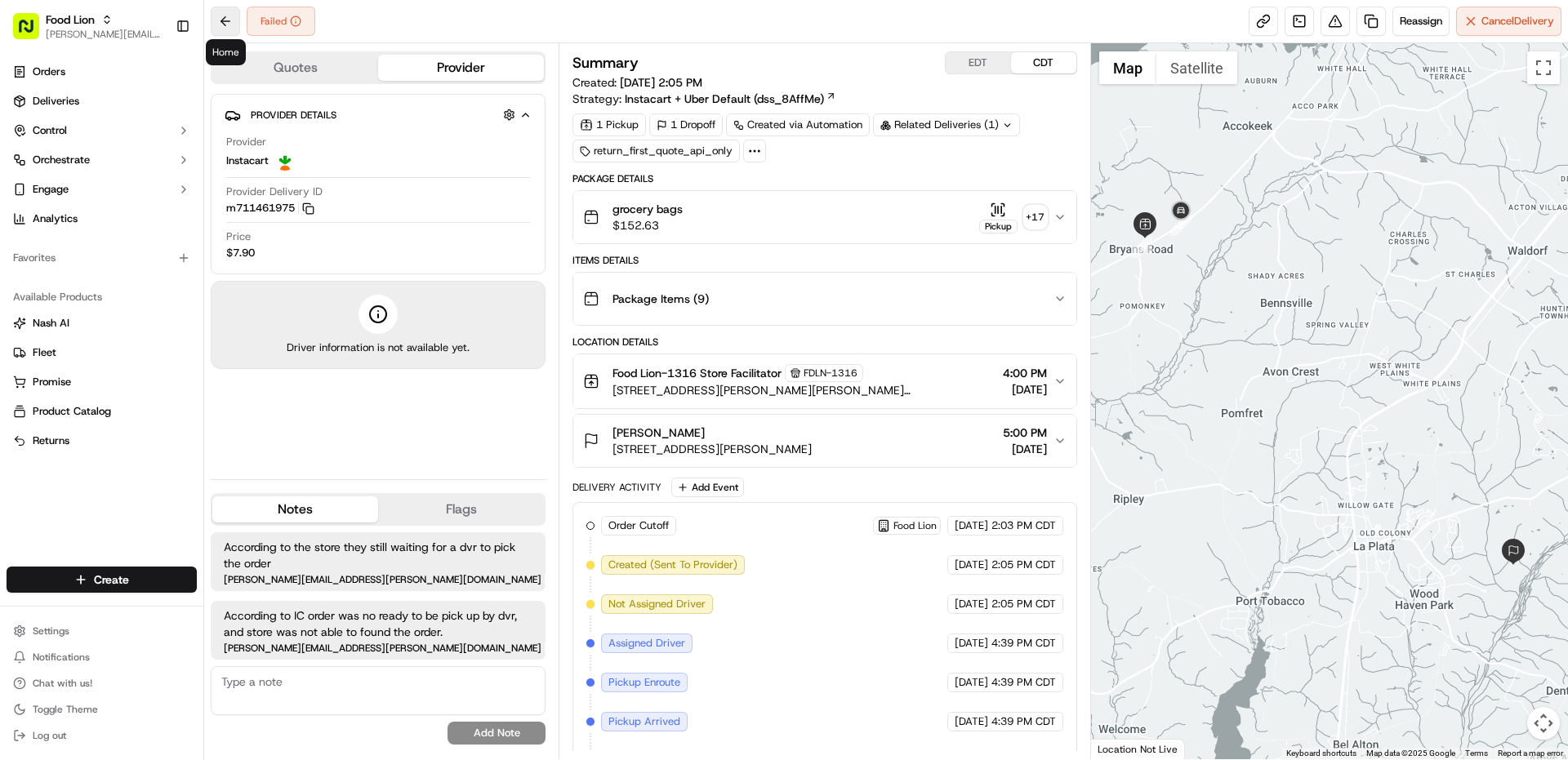
click at [221, 19] on button at bounding box center [224, 21] width 29 height 29
